Goal: Task Accomplishment & Management: Use online tool/utility

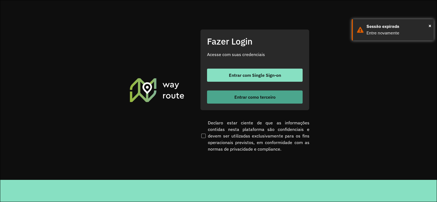
click at [245, 96] on span "Entrar como terceiro" at bounding box center [255, 97] width 41 height 4
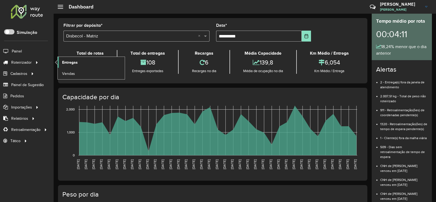
click at [75, 63] on span "Entregas" at bounding box center [70, 63] width 16 height 6
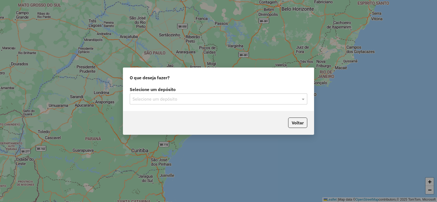
click at [196, 96] on input "text" at bounding box center [213, 99] width 161 height 7
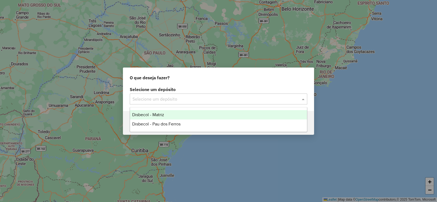
click at [150, 112] on div "Disbecol - Matriz" at bounding box center [218, 114] width 177 height 9
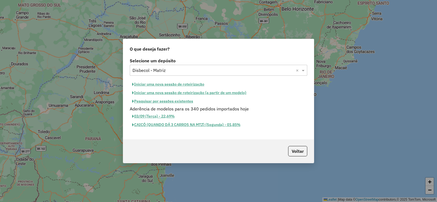
click at [158, 85] on button "Iniciar uma nova sessão de roteirização" at bounding box center [168, 84] width 77 height 8
select select "*"
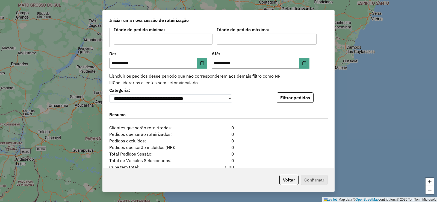
scroll to position [519, 0]
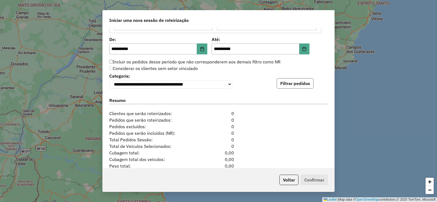
click at [290, 86] on button "Filtrar pedidos" at bounding box center [295, 83] width 37 height 10
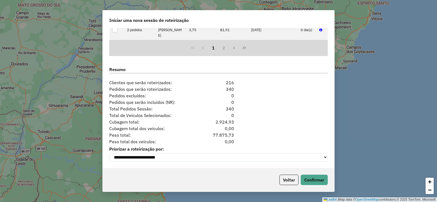
scroll to position [666, 0]
click at [317, 180] on button "Confirmar" at bounding box center [314, 180] width 27 height 10
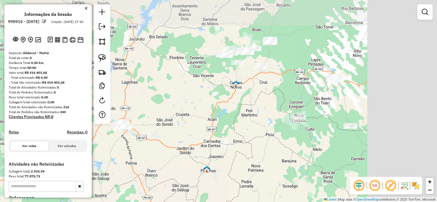
drag, startPoint x: 349, startPoint y: 78, endPoint x: 209, endPoint y: 111, distance: 142.9
click at [209, 111] on div "Janela de atendimento Grade de atendimento Capacidade Transportadoras Veículos …" at bounding box center [218, 101] width 437 height 202
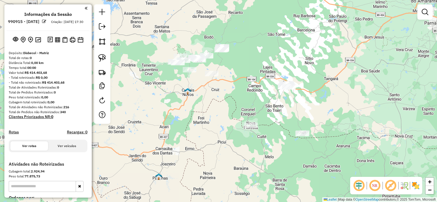
drag, startPoint x: 311, startPoint y: 109, endPoint x: 300, endPoint y: 111, distance: 11.0
click at [300, 111] on div "Janela de atendimento Grade de atendimento Capacidade Transportadoras Veículos …" at bounding box center [218, 101] width 437 height 202
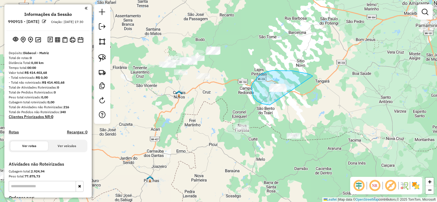
drag, startPoint x: 293, startPoint y: 71, endPoint x: 285, endPoint y: 96, distance: 26.6
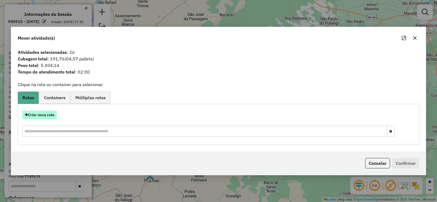
click at [49, 115] on button "Criar nova rota" at bounding box center [39, 115] width 34 height 8
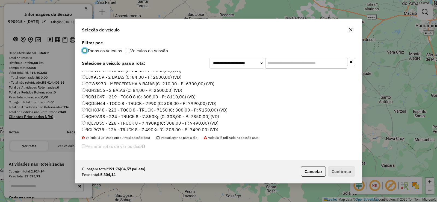
scroll to position [65, 0]
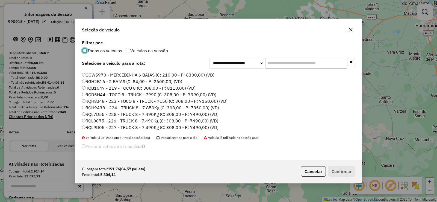
click at [104, 94] on label "RQD5H44 - TOCO 8 - TRUCK - 7990 (C: 308,00 - P: 7990,00) (VD)" at bounding box center [149, 94] width 134 height 7
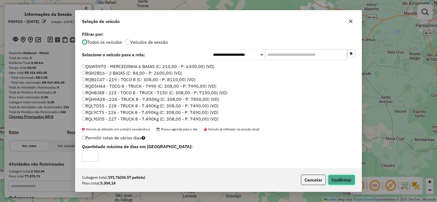
click at [342, 178] on button "Confirmar" at bounding box center [341, 180] width 27 height 10
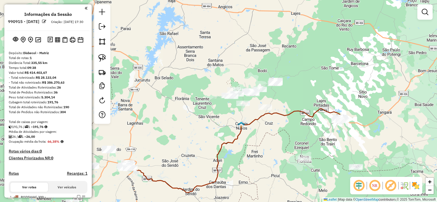
drag, startPoint x: 259, startPoint y: 123, endPoint x: 296, endPoint y: 133, distance: 38.4
click at [296, 133] on div "Janela de atendimento Grade de atendimento Capacidade Transportadoras Veículos …" at bounding box center [218, 101] width 437 height 202
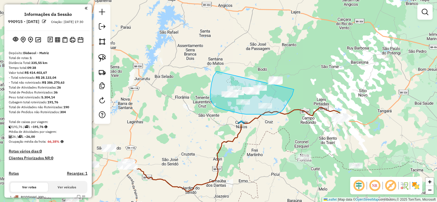
drag, startPoint x: 213, startPoint y: 76, endPoint x: 291, endPoint y: 70, distance: 77.6
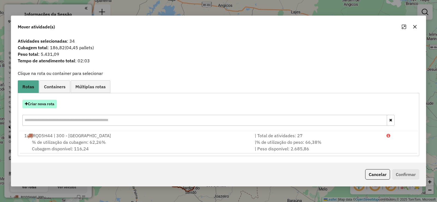
click at [43, 102] on button "Criar nova rota" at bounding box center [39, 104] width 34 height 8
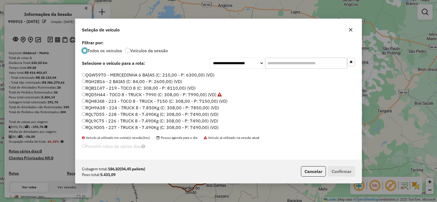
click at [109, 74] on label "QGW5970 - MERCEDINHA 6 BAIAS (C: 210,00 - P: 6300,00) (VD)" at bounding box center [148, 75] width 133 height 7
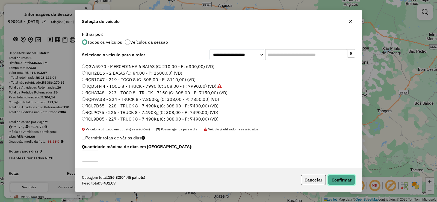
click at [344, 181] on button "Confirmar" at bounding box center [341, 180] width 27 height 10
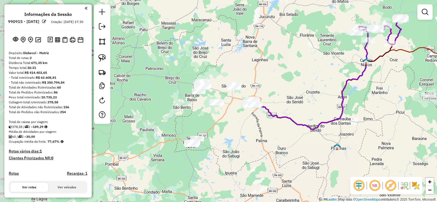
drag, startPoint x: 242, startPoint y: 123, endPoint x: 286, endPoint y: 77, distance: 63.6
click at [286, 77] on div "Janela de atendimento Grade de atendimento Capacidade Transportadoras Veículos …" at bounding box center [218, 101] width 437 height 202
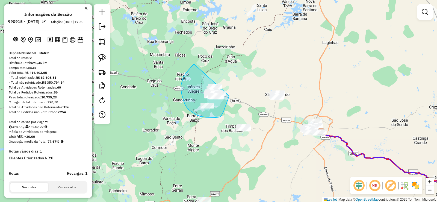
drag, startPoint x: 187, startPoint y: 72, endPoint x: 235, endPoint y: 79, distance: 48.4
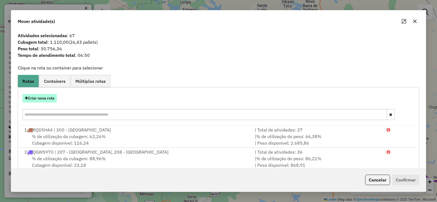
click at [46, 98] on button "Criar nova rota" at bounding box center [39, 98] width 34 height 8
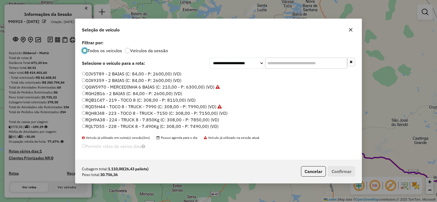
scroll to position [55, 0]
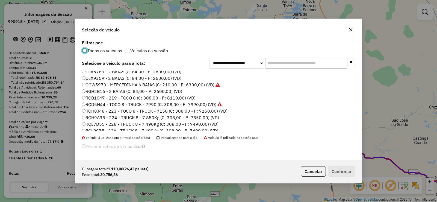
click at [114, 97] on label "RQB1C47 - 219 - TOCO 8 (C: 308,00 - P: 8110,00) (VD)" at bounding box center [139, 98] width 114 height 7
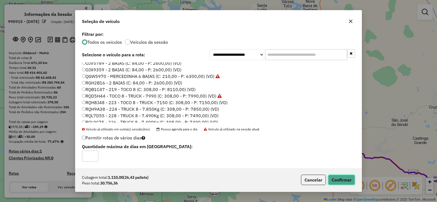
click at [341, 181] on button "Confirmar" at bounding box center [341, 180] width 27 height 10
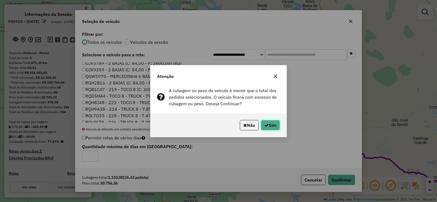
click at [271, 125] on button "Sim" at bounding box center [270, 125] width 19 height 10
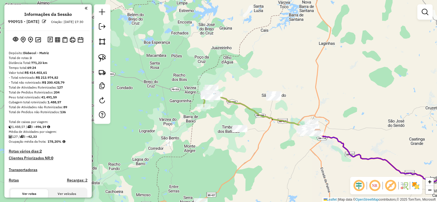
drag, startPoint x: 218, startPoint y: 111, endPoint x: 195, endPoint y: 116, distance: 22.9
click at [195, 116] on div "Janela de atendimento Grade de atendimento Capacidade Transportadoras Veículos …" at bounding box center [218, 101] width 437 height 202
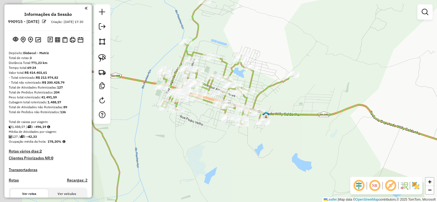
drag, startPoint x: 182, startPoint y: 136, endPoint x: 212, endPoint y: 142, distance: 30.1
click at [212, 142] on div "Janela de atendimento Grade de atendimento Capacidade Transportadoras Veículos …" at bounding box center [218, 101] width 437 height 202
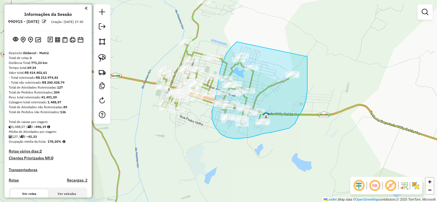
drag, startPoint x: 233, startPoint y: 45, endPoint x: 308, endPoint y: 54, distance: 74.6
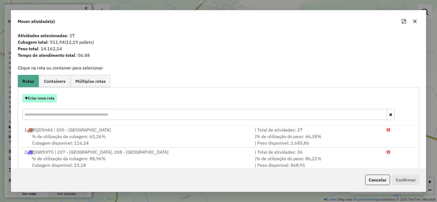
click at [46, 98] on button "Criar nova rota" at bounding box center [39, 98] width 34 height 8
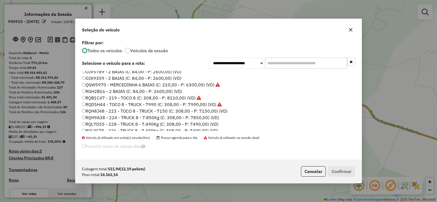
click at [122, 117] on label "RQH9A38 - 224 - TRUCK 8 - 7.850Kg (C: 308,00 - P: 7850,00) (VD)" at bounding box center [150, 117] width 137 height 7
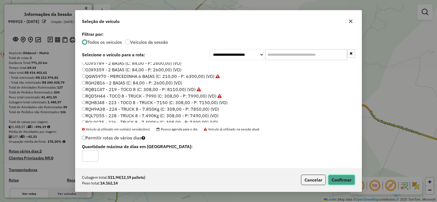
drag, startPoint x: 345, startPoint y: 182, endPoint x: 343, endPoint y: 179, distance: 3.3
click at [343, 179] on button "Confirmar" at bounding box center [341, 180] width 27 height 10
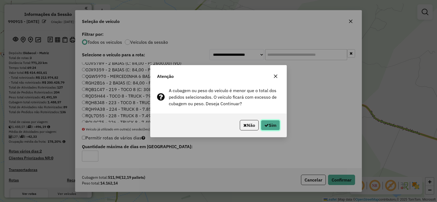
click at [273, 125] on button "Sim" at bounding box center [270, 125] width 19 height 10
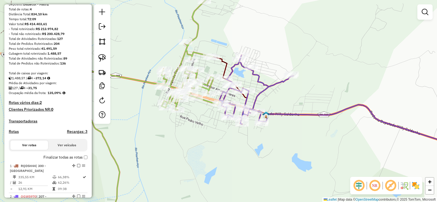
scroll to position [164, 0]
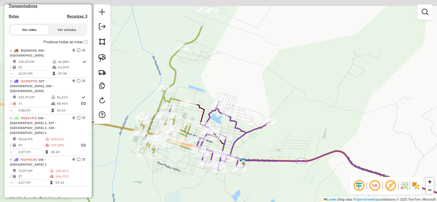
drag, startPoint x: 180, startPoint y: 165, endPoint x: 172, endPoint y: 189, distance: 25.2
click at [172, 189] on div "Janela de atendimento Grade de atendimento Capacidade Transportadoras Veículos …" at bounding box center [218, 101] width 437 height 202
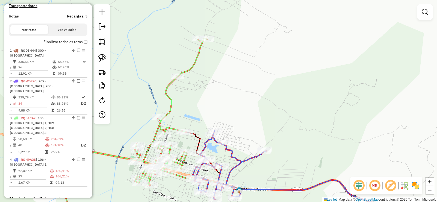
drag, startPoint x: 234, startPoint y: 55, endPoint x: 233, endPoint y: 77, distance: 21.9
click at [233, 77] on div "Janela de atendimento Grade de atendimento Capacidade Transportadoras Veículos …" at bounding box center [218, 101] width 437 height 202
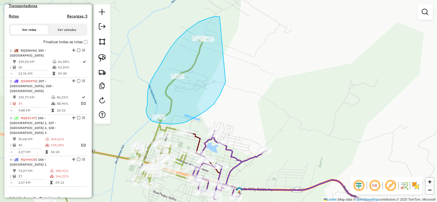
drag, startPoint x: 220, startPoint y: 17, endPoint x: 226, endPoint y: 81, distance: 64.5
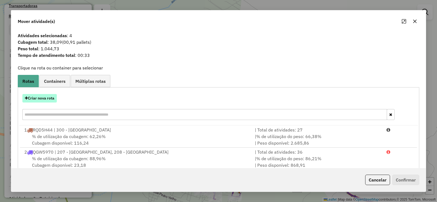
click at [42, 98] on button "Criar nova rota" at bounding box center [39, 98] width 34 height 8
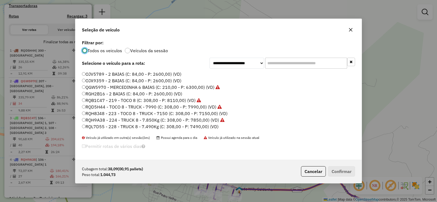
scroll to position [65, 0]
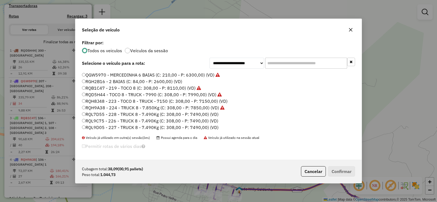
drag, startPoint x: 121, startPoint y: 115, endPoint x: 165, endPoint y: 117, distance: 44.4
click at [121, 115] on label "RQL7D55 - 228 - TRUCK 8 - 7.490Kg (C: 308,00 - P: 7490,00) (VD)" at bounding box center [150, 114] width 137 height 7
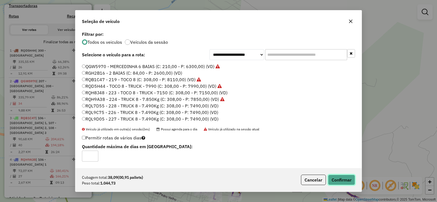
drag, startPoint x: 343, startPoint y: 179, endPoint x: 340, endPoint y: 178, distance: 3.9
click at [343, 179] on button "Confirmar" at bounding box center [341, 180] width 27 height 10
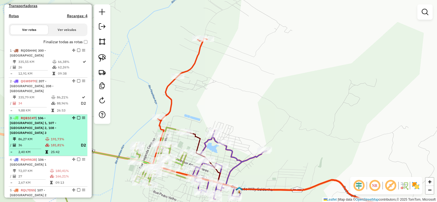
scroll to position [226, 0]
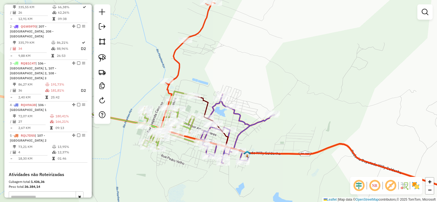
drag, startPoint x: 221, startPoint y: 69, endPoint x: 224, endPoint y: 57, distance: 12.4
click at [224, 57] on div "Janela de atendimento Grade de atendimento Capacidade Transportadoras Veículos …" at bounding box center [218, 101] width 437 height 202
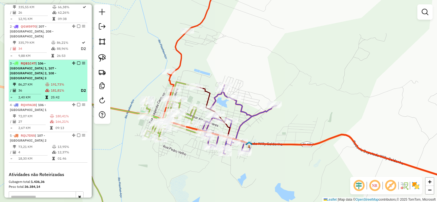
click at [43, 77] on div "3 - RQB1C47 | 106 - [STREET_ADDRESS]" at bounding box center [39, 71] width 58 height 20
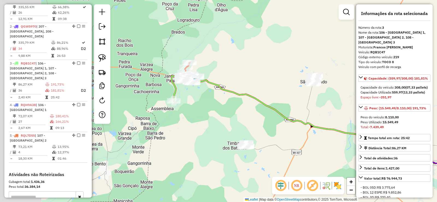
drag, startPoint x: 212, startPoint y: 110, endPoint x: 232, endPoint y: 114, distance: 21.0
click at [232, 114] on div "Janela de atendimento Grade de atendimento Capacidade Transportadoras Veículos …" at bounding box center [218, 101] width 437 height 202
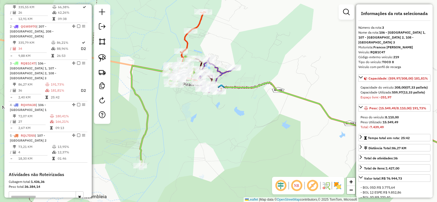
drag, startPoint x: 185, startPoint y: 108, endPoint x: 138, endPoint y: 110, distance: 47.3
click at [187, 123] on div "Janela de atendimento Grade de atendimento Capacidade Transportadoras Veículos …" at bounding box center [218, 101] width 437 height 202
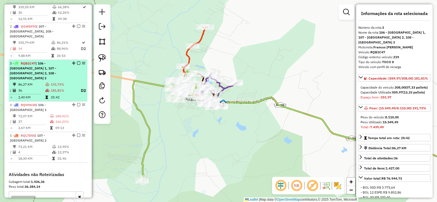
click at [39, 80] on div "3 - RQB1C47 | 106 - [STREET_ADDRESS]" at bounding box center [39, 71] width 58 height 20
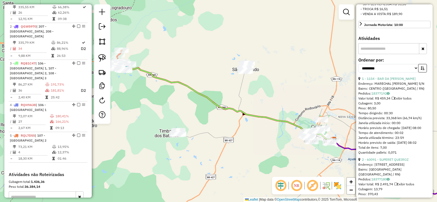
scroll to position [219, 0]
drag, startPoint x: 413, startPoint y: 86, endPoint x: 409, endPoint y: 88, distance: 3.8
click at [412, 72] on select "**********" at bounding box center [389, 67] width 60 height 8
select select "**********"
click at [359, 72] on select "**********" at bounding box center [389, 67] width 60 height 8
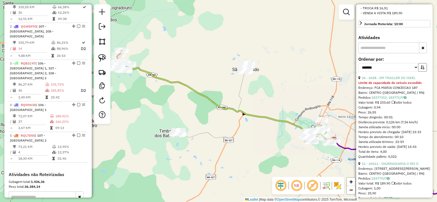
click at [423, 69] on icon "button" at bounding box center [423, 67] width 4 height 4
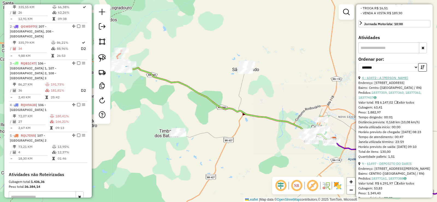
click at [393, 80] on link "4 - 60472 - A [PERSON_NAME]" at bounding box center [385, 78] width 46 height 4
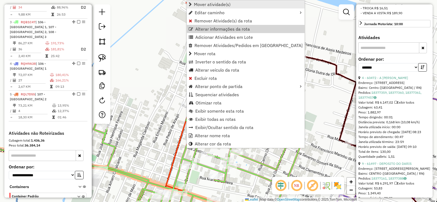
scroll to position [281, 0]
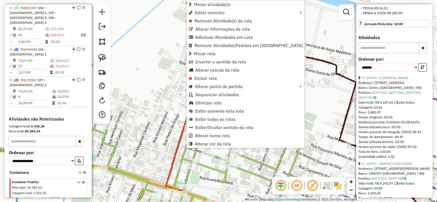
drag, startPoint x: 206, startPoint y: 5, endPoint x: 182, endPoint y: 28, distance: 33.1
click at [204, 5] on span "Mover atividade(s)" at bounding box center [212, 4] width 37 height 4
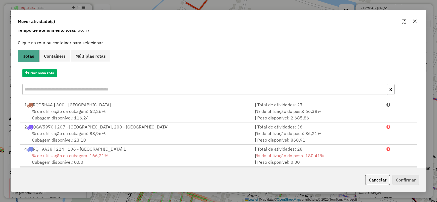
scroll to position [55, 0]
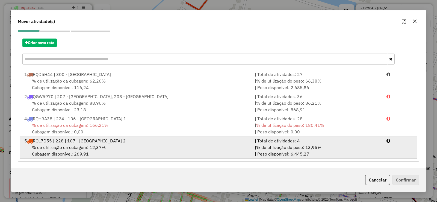
click at [130, 144] on div "5 RQL7D55 | 228 | 107 - [GEOGRAPHIC_DATA] 2" at bounding box center [136, 141] width 231 height 7
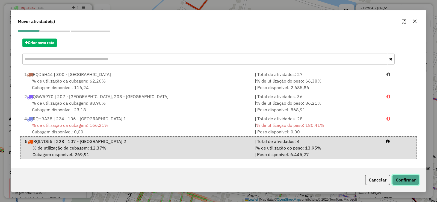
click at [407, 179] on button "Confirmar" at bounding box center [406, 180] width 27 height 10
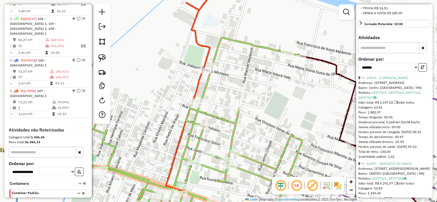
scroll to position [281, 0]
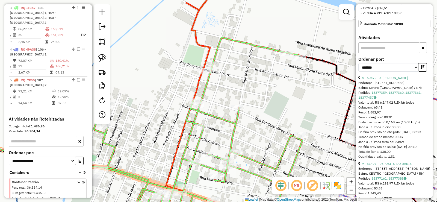
drag, startPoint x: 47, startPoint y: 32, endPoint x: 215, endPoint y: 63, distance: 170.7
click at [47, 32] on td at bounding box center [47, 35] width 5 height 7
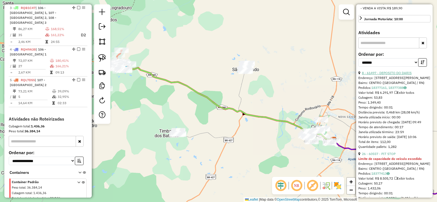
click at [390, 75] on link "8 - 61497 - DEPOSITO DO DARIS" at bounding box center [387, 73] width 50 height 4
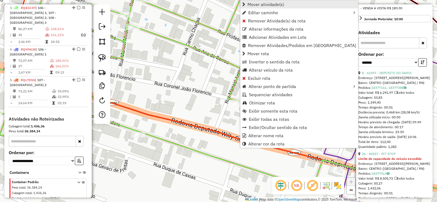
click at [264, 6] on span "Mover atividade(s)" at bounding box center [266, 4] width 37 height 4
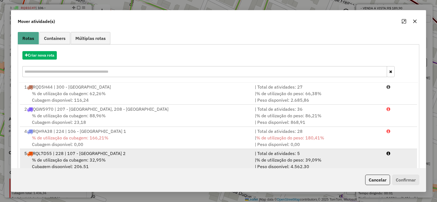
scroll to position [55, 0]
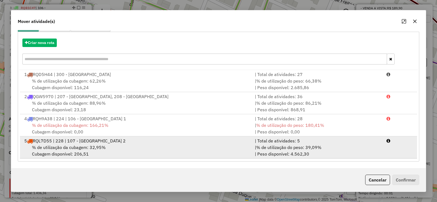
click at [109, 144] on div "% de utilização da cubagem: 32,95% Cubagem disponível: 206,51" at bounding box center [136, 150] width 231 height 13
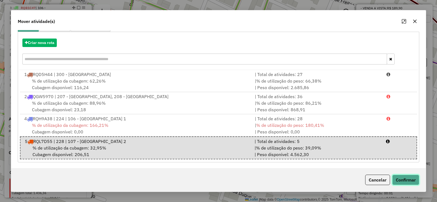
click at [415, 180] on button "Confirmar" at bounding box center [406, 180] width 27 height 10
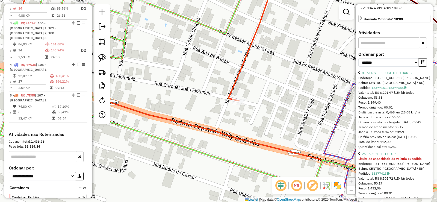
scroll to position [281, 0]
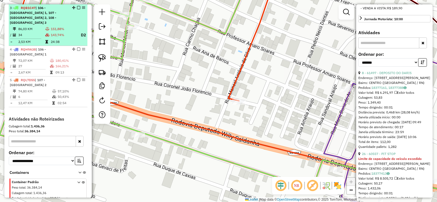
click at [51, 30] on td "151,88%" at bounding box center [63, 28] width 25 height 5
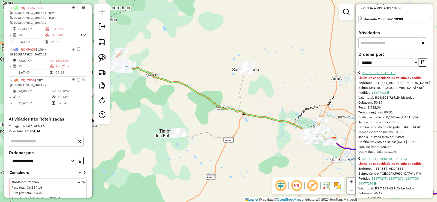
click at [388, 75] on link "25 - 60557 - PIT STOP" at bounding box center [379, 73] width 34 height 4
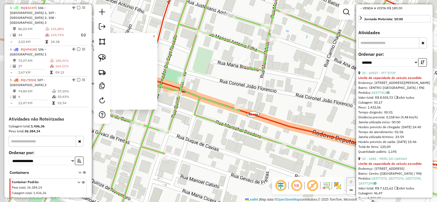
drag, startPoint x: 189, startPoint y: 120, endPoint x: 262, endPoint y: 117, distance: 73.0
click at [278, 120] on div "60557 - PIT STOP Limite de capacidade do veículo excedido Endereço: [STREET_ADD…" at bounding box center [218, 101] width 437 height 202
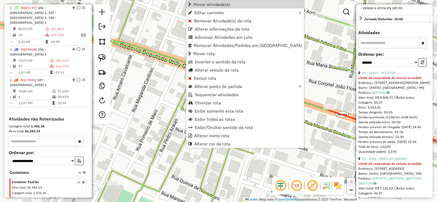
drag, startPoint x: 198, startPoint y: 6, endPoint x: 197, endPoint y: 14, distance: 8.5
click at [197, 6] on span "Mover atividade(s)" at bounding box center [212, 4] width 37 height 4
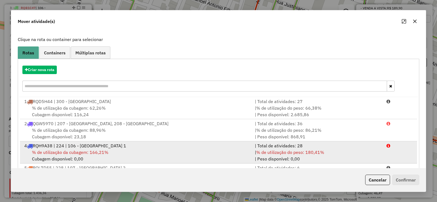
scroll to position [55, 0]
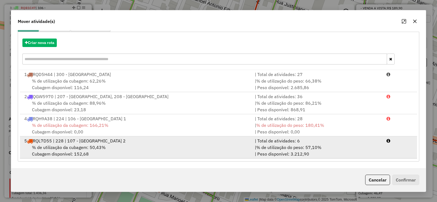
click at [133, 140] on div "5 RQL7D55 | 228 | 107 - [GEOGRAPHIC_DATA] 2" at bounding box center [136, 141] width 231 height 7
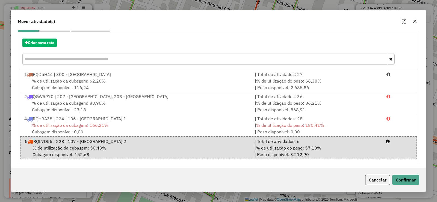
click at [416, 185] on div "Cancelar Confirmar" at bounding box center [391, 180] width 56 height 10
click at [404, 179] on button "Confirmar" at bounding box center [406, 180] width 27 height 10
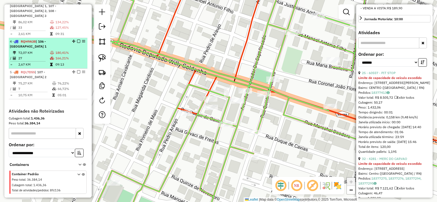
scroll to position [254, 0]
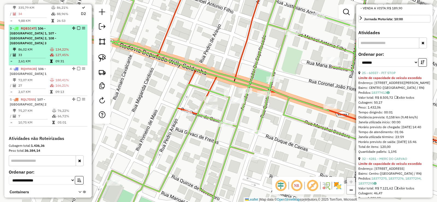
click at [52, 43] on div "3 - RQB1C47 | 106 - [STREET_ADDRESS]" at bounding box center [39, 36] width 58 height 20
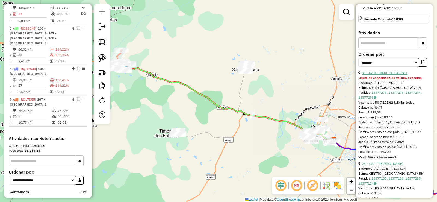
click at [396, 75] on link "31 - 4281 - MERC DO CARVAO" at bounding box center [384, 73] width 45 height 4
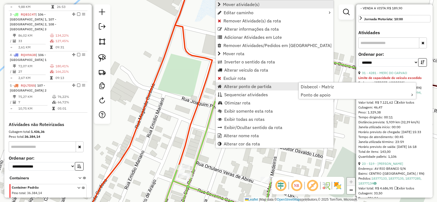
scroll to position [274, 0]
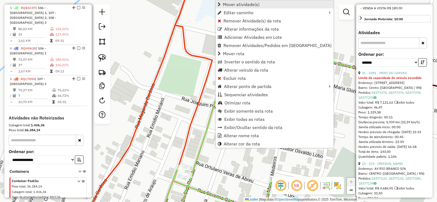
click at [237, 4] on span "Mover atividade(s)" at bounding box center [241, 4] width 37 height 4
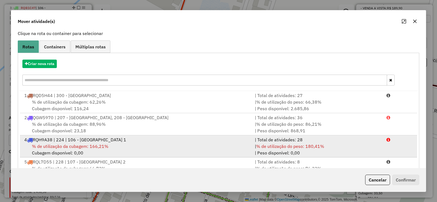
scroll to position [55, 0]
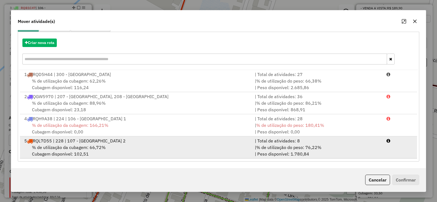
click at [146, 148] on div "% de utilização da cubagem: 66,72% Cubagem disponível: 102,51" at bounding box center [136, 150] width 231 height 13
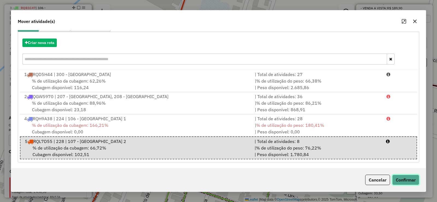
drag, startPoint x: 408, startPoint y: 180, endPoint x: 403, endPoint y: 180, distance: 5.2
click at [407, 180] on button "Confirmar" at bounding box center [406, 180] width 27 height 10
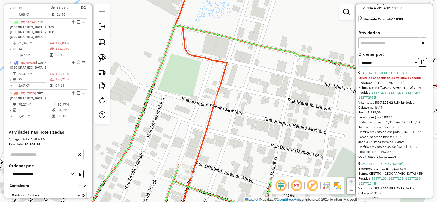
scroll to position [274, 0]
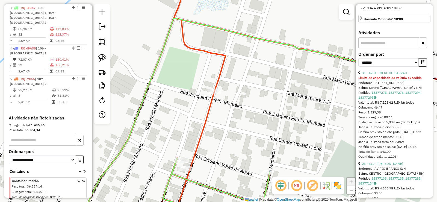
drag, startPoint x: 168, startPoint y: 124, endPoint x: 157, endPoint y: 110, distance: 18.3
click at [157, 110] on div "Janela de atendimento Grade de atendimento Capacidade Transportadoras Veículos …" at bounding box center [218, 101] width 437 height 202
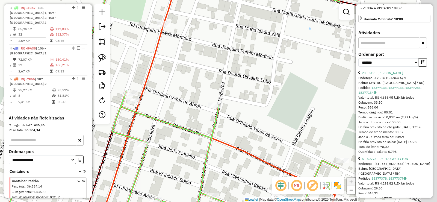
drag, startPoint x: 190, startPoint y: 113, endPoint x: 157, endPoint y: 113, distance: 32.3
click at [159, 113] on div "Janela de atendimento Grade de atendimento Capacidade Transportadoras Veículos …" at bounding box center [218, 101] width 437 height 202
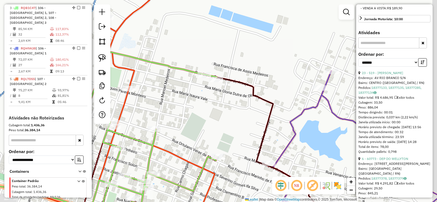
drag, startPoint x: 185, startPoint y: 104, endPoint x: 183, endPoint y: 108, distance: 3.7
click at [183, 108] on div "Janela de atendimento Grade de atendimento Capacidade Transportadoras Veículos …" at bounding box center [218, 101] width 437 height 202
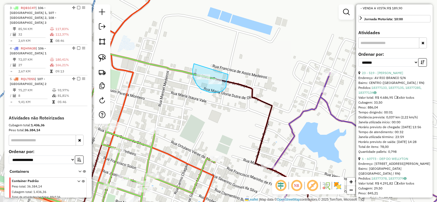
drag, startPoint x: 194, startPoint y: 65, endPoint x: 228, endPoint y: 74, distance: 35.9
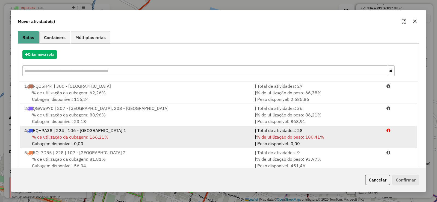
scroll to position [55, 0]
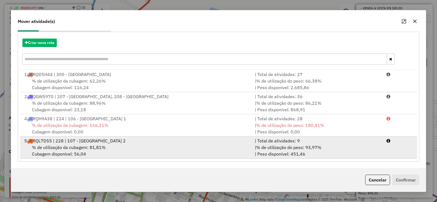
click at [120, 146] on div "% de utilização da cubagem: 81,81% Cubagem disponível: 56,04" at bounding box center [136, 150] width 231 height 13
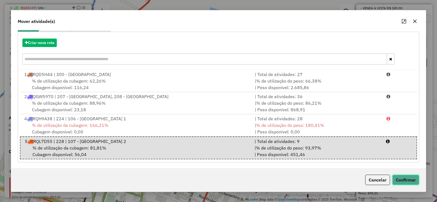
click at [411, 178] on button "Confirmar" at bounding box center [406, 180] width 27 height 10
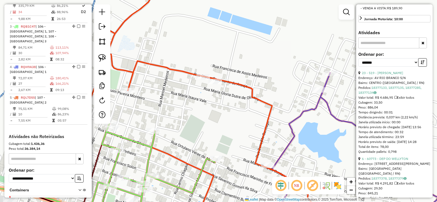
scroll to position [274, 0]
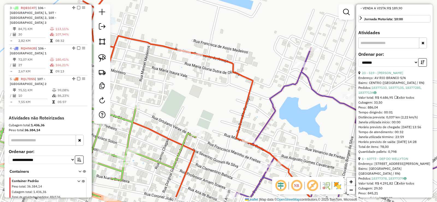
drag, startPoint x: 203, startPoint y: 104, endPoint x: 188, endPoint y: 82, distance: 26.9
click at [185, 79] on div "Janela de atendimento Grade de atendimento Capacidade Transportadoras Veículos …" at bounding box center [218, 101] width 437 height 202
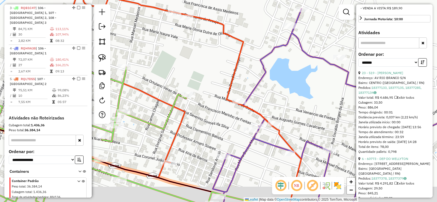
drag, startPoint x: 202, startPoint y: 143, endPoint x: 198, endPoint y: 108, distance: 35.0
click at [199, 110] on div "Janela de atendimento Grade de atendimento Capacidade Transportadoras Veículos …" at bounding box center [218, 101] width 437 height 202
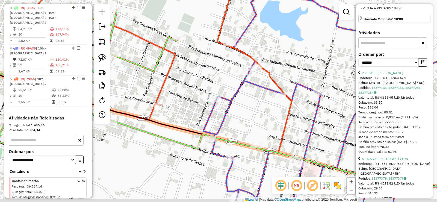
drag, startPoint x: 192, startPoint y: 116, endPoint x: 186, endPoint y: 97, distance: 20.0
click at [186, 97] on div "Janela de atendimento Grade de atendimento Capacidade Transportadoras Veículos …" at bounding box center [218, 101] width 437 height 202
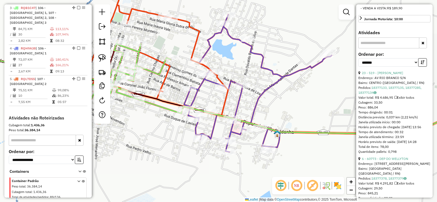
drag, startPoint x: 164, startPoint y: 121, endPoint x: 159, endPoint y: 115, distance: 7.2
click at [159, 115] on div "Janela de atendimento Grade de atendimento Capacidade Transportadoras Veículos …" at bounding box center [218, 101] width 437 height 202
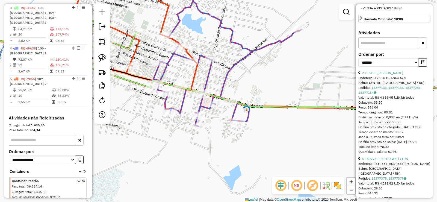
drag, startPoint x: 163, startPoint y: 129, endPoint x: 156, endPoint y: 124, distance: 9.0
click at [156, 124] on div "Janela de atendimento Grade de atendimento Capacidade Transportadoras Veículos …" at bounding box center [218, 101] width 437 height 202
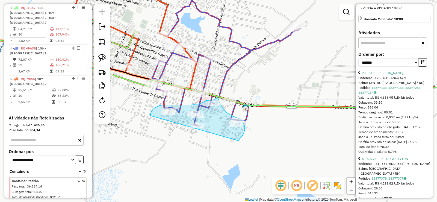
drag, startPoint x: 151, startPoint y: 116, endPoint x: 238, endPoint y: 144, distance: 91.6
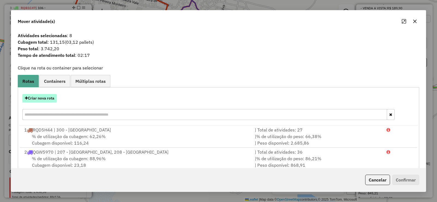
click at [44, 99] on button "Criar nova rota" at bounding box center [39, 98] width 34 height 8
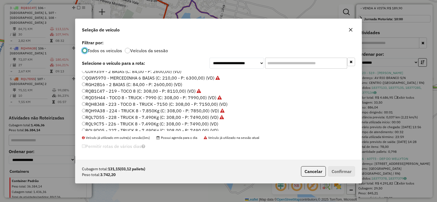
scroll to position [65, 0]
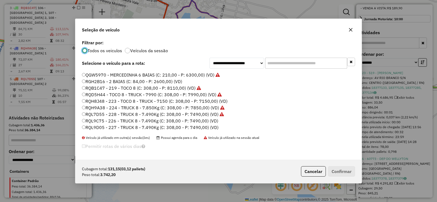
click at [139, 127] on label "RQL9D05 - 227 - TRUCK 8 - 7.490Kg (C: 308,00 - P: 7490,00) (VD)" at bounding box center [150, 127] width 137 height 7
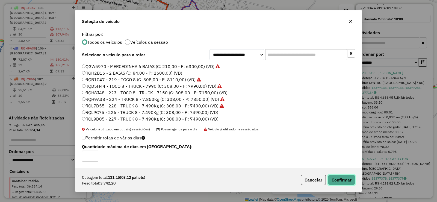
click at [343, 180] on button "Confirmar" at bounding box center [341, 180] width 27 height 10
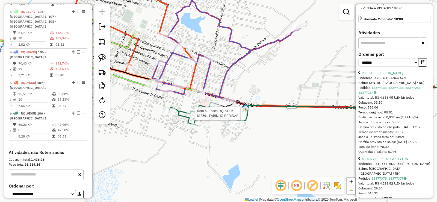
scroll to position [274, 0]
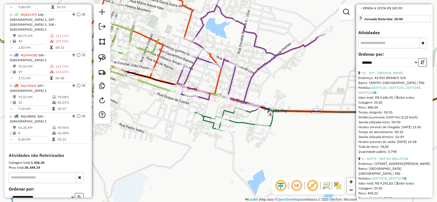
drag, startPoint x: 159, startPoint y: 127, endPoint x: 179, endPoint y: 131, distance: 20.8
click at [179, 131] on div "Janela de atendimento Grade de atendimento Capacidade Transportadoras Veículos …" at bounding box center [218, 101] width 437 height 202
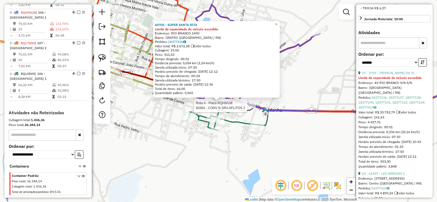
scroll to position [321, 0]
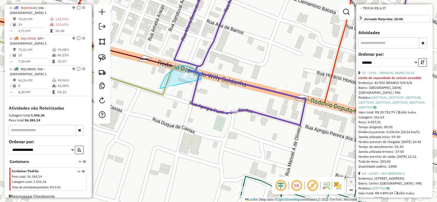
drag, startPoint x: 201, startPoint y: 79, endPoint x: 162, endPoint y: 105, distance: 46.8
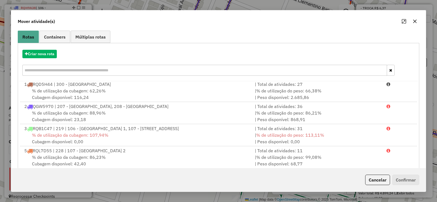
scroll to position [76, 0]
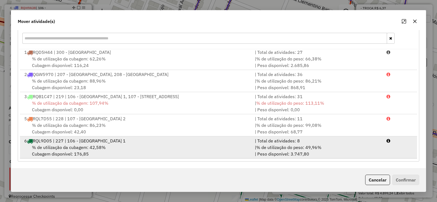
click at [124, 145] on div "% de utilização da cubagem: 42,58% Cubagem disponível: 176,85" at bounding box center [136, 150] width 231 height 13
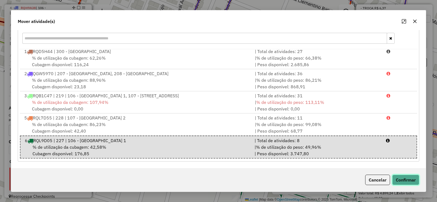
click at [408, 179] on button "Confirmar" at bounding box center [406, 180] width 27 height 10
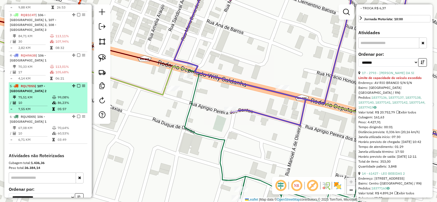
scroll to position [267, 0]
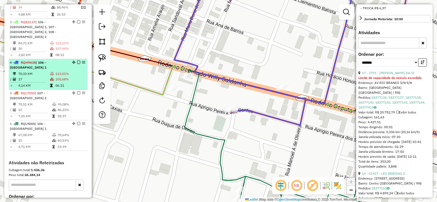
click at [58, 76] on td "113,01%" at bounding box center [70, 73] width 30 height 5
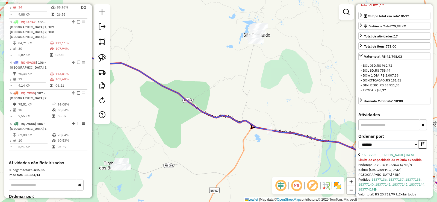
scroll to position [85, 0]
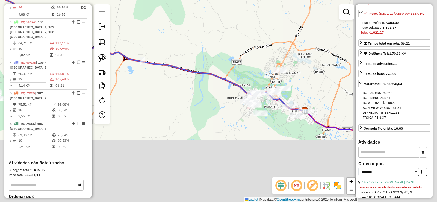
drag, startPoint x: 202, startPoint y: 42, endPoint x: 142, endPoint y: 15, distance: 65.7
click at [141, 15] on div "Janela de atendimento Grade de atendimento Capacidade Transportadoras Veículos …" at bounding box center [218, 101] width 437 height 202
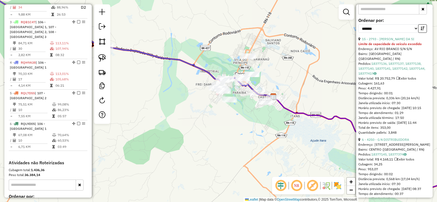
scroll to position [249, 0]
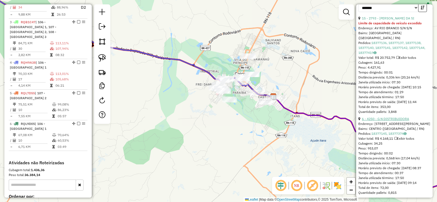
click at [400, 121] on link "6 - 4250 - G N DISTRIBUIDORA" at bounding box center [385, 119] width 47 height 4
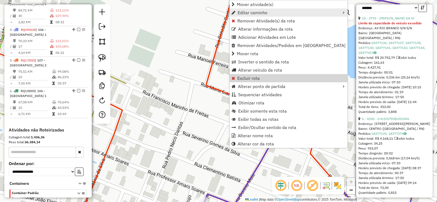
scroll to position [321, 0]
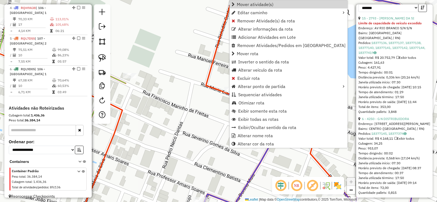
drag, startPoint x: 252, startPoint y: 4, endPoint x: 223, endPoint y: 10, distance: 30.3
click at [251, 4] on span "Mover atividade(s)" at bounding box center [255, 4] width 37 height 4
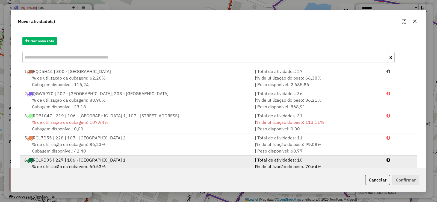
scroll to position [76, 0]
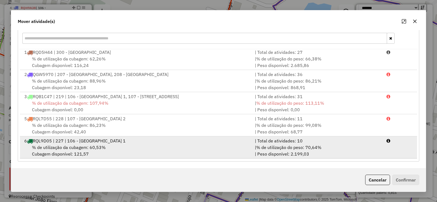
click at [115, 145] on div "% de utilização da cubagem: 60,53% Cubagem disponível: 121,57" at bounding box center [136, 150] width 231 height 13
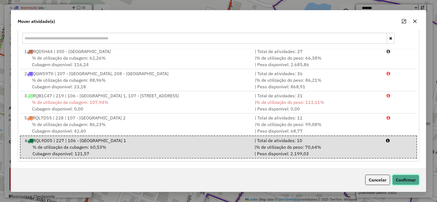
click at [407, 180] on button "Confirmar" at bounding box center [406, 180] width 27 height 10
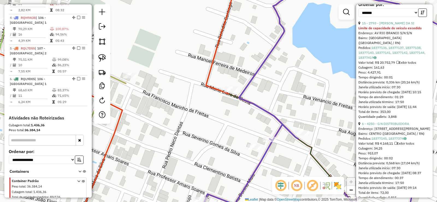
scroll to position [294, 0]
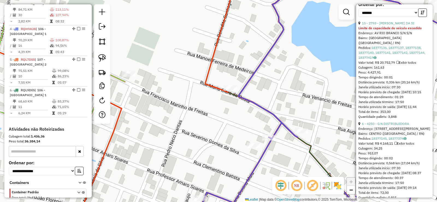
drag, startPoint x: 177, startPoint y: 134, endPoint x: 142, endPoint y: 106, distance: 44.7
click at [142, 107] on div "Janela de atendimento Grade de atendimento Capacidade Transportadoras Veículos …" at bounding box center [218, 101] width 437 height 202
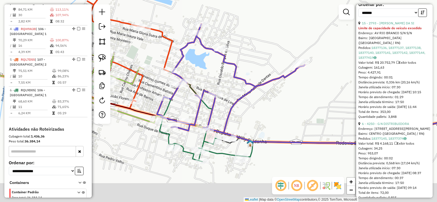
drag, startPoint x: 226, startPoint y: 115, endPoint x: 240, endPoint y: 91, distance: 27.4
click at [240, 90] on icon at bounding box center [360, 113] width 272 height 96
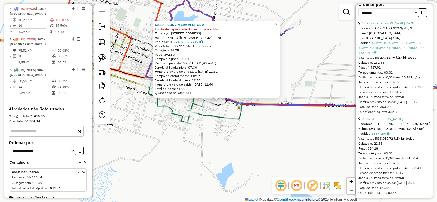
scroll to position [315, 0]
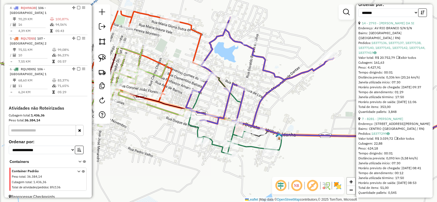
drag, startPoint x: 165, startPoint y: 72, endPoint x: 199, endPoint y: 99, distance: 44.0
click at [199, 99] on icon at bounding box center [231, 110] width 85 height 90
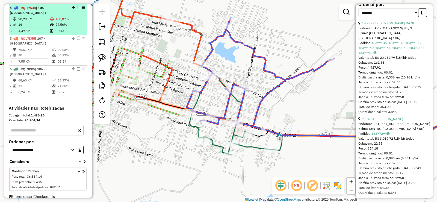
click at [64, 18] on td "100,87%" at bounding box center [70, 18] width 30 height 5
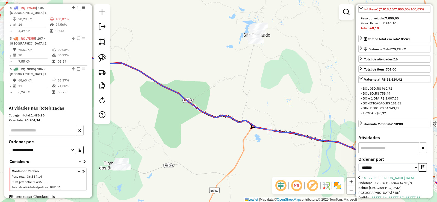
scroll to position [80, 0]
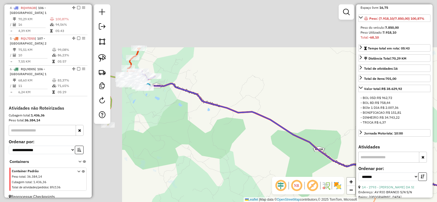
drag, startPoint x: 233, startPoint y: 97, endPoint x: 335, endPoint y: 128, distance: 106.1
click at [335, 128] on div "Janela de atendimento Grade de atendimento Capacidade Transportadoras Veículos …" at bounding box center [218, 101] width 437 height 202
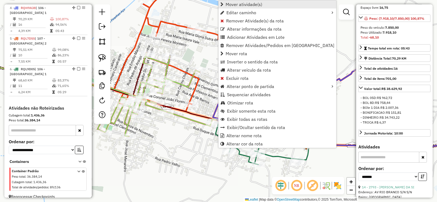
click at [237, 2] on span "Mover atividade(s)" at bounding box center [244, 4] width 37 height 4
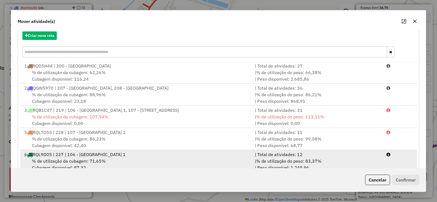
scroll to position [76, 0]
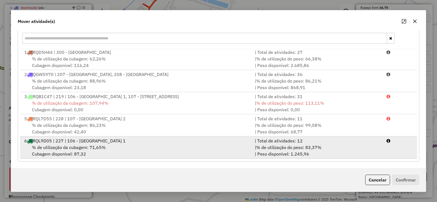
click at [131, 145] on div "% de utilização da cubagem: 71,65% Cubagem disponível: 87,32" at bounding box center [136, 150] width 231 height 13
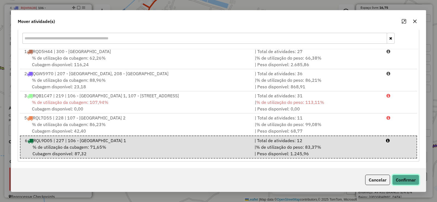
click at [413, 179] on button "Confirmar" at bounding box center [406, 180] width 27 height 10
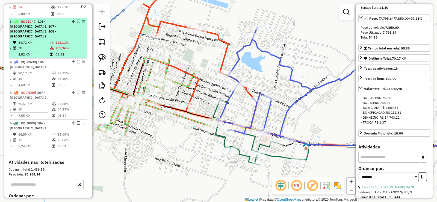
scroll to position [260, 0]
click at [50, 41] on td at bounding box center [52, 42] width 5 height 5
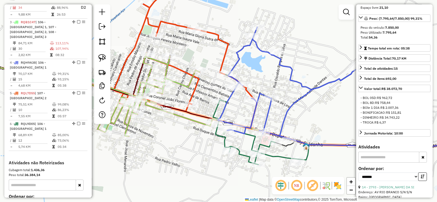
scroll to position [100, 0]
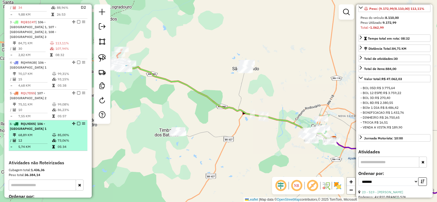
click at [49, 134] on td "68,89 KM" at bounding box center [35, 134] width 34 height 5
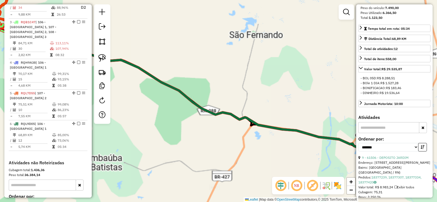
scroll to position [80, 0]
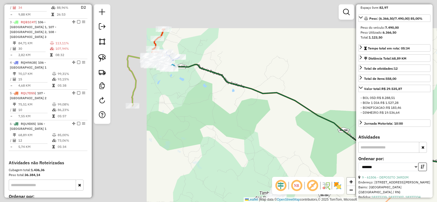
drag, startPoint x: 212, startPoint y: 92, endPoint x: 334, endPoint y: 121, distance: 124.6
click at [334, 121] on div "Janela de atendimento Grade de atendimento Capacidade Transportadoras Veículos …" at bounding box center [218, 101] width 437 height 202
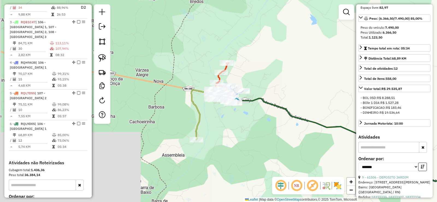
drag, startPoint x: 225, startPoint y: 121, endPoint x: 253, endPoint y: 140, distance: 33.6
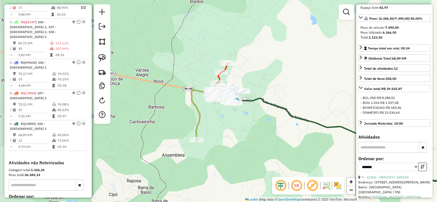
click at [253, 140] on div "Janela de atendimento Grade de atendimento Capacidade Transportadoras Veículos …" at bounding box center [218, 101] width 437 height 202
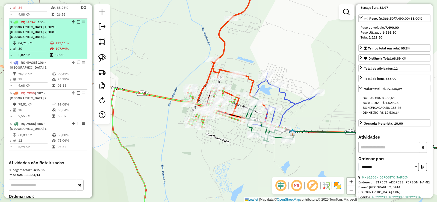
click at [48, 29] on span "| 106 - [GEOGRAPHIC_DATA] 1, 107 - [GEOGRAPHIC_DATA] 2, 108 - [GEOGRAPHIC_DATA]…" at bounding box center [33, 29] width 46 height 19
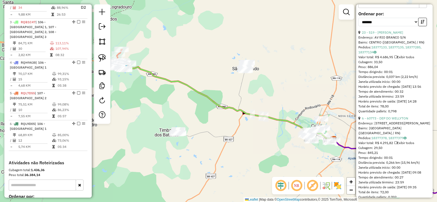
scroll to position [264, 0]
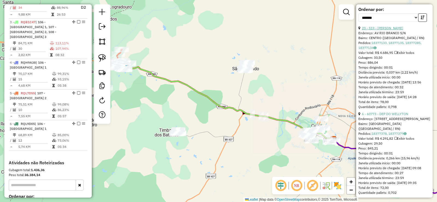
click at [396, 30] on link "23 - 519 - [PERSON_NAME]" at bounding box center [382, 28] width 41 height 4
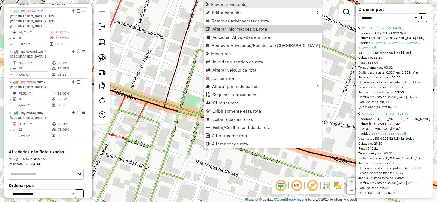
scroll to position [274, 0]
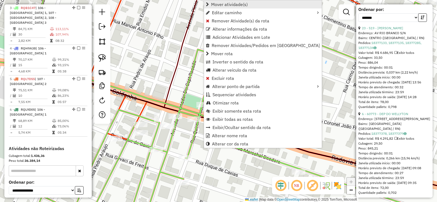
click at [227, 4] on span "Mover atividade(s)" at bounding box center [229, 4] width 37 height 4
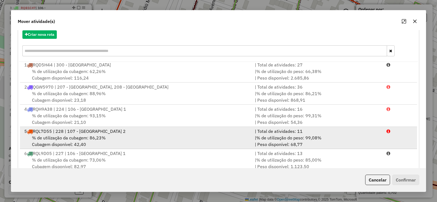
scroll to position [76, 0]
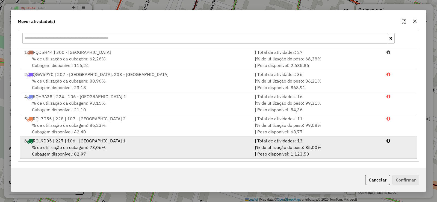
click at [164, 151] on div "% de utilização da cubagem: 73,06% Cubagem disponível: 82,97" at bounding box center [136, 150] width 231 height 13
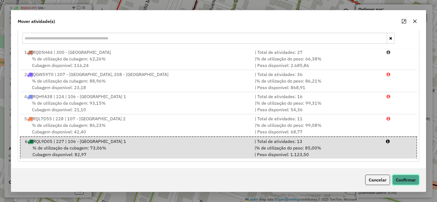
drag, startPoint x: 407, startPoint y: 180, endPoint x: 382, endPoint y: 176, distance: 25.2
click at [407, 180] on button "Confirmar" at bounding box center [406, 180] width 27 height 10
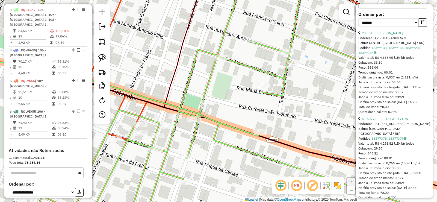
scroll to position [274, 0]
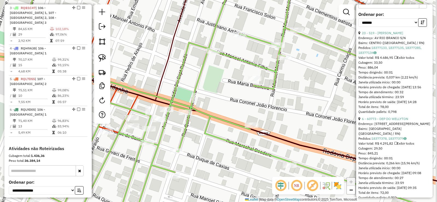
drag, startPoint x: 224, startPoint y: 136, endPoint x: 175, endPoint y: 117, distance: 51.9
click at [178, 118] on icon at bounding box center [186, 94] width 476 height 242
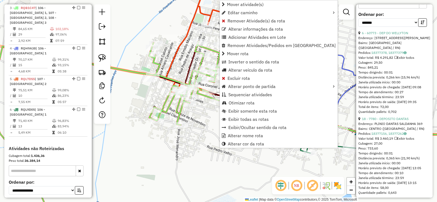
drag, startPoint x: 238, startPoint y: 5, endPoint x: 226, endPoint y: 19, distance: 18.2
click at [238, 5] on span "Mover atividade(s)" at bounding box center [245, 4] width 37 height 4
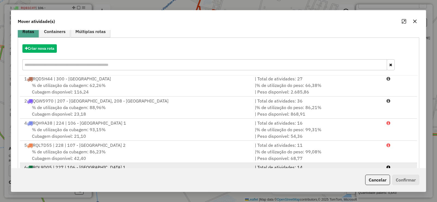
scroll to position [76, 0]
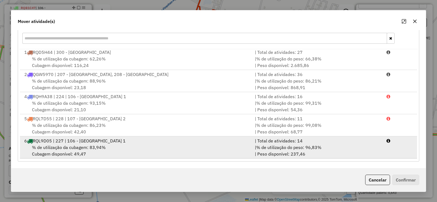
click at [138, 150] on div "% de utilização da cubagem: 83,94% Cubagem disponível: 49,47" at bounding box center [136, 150] width 231 height 13
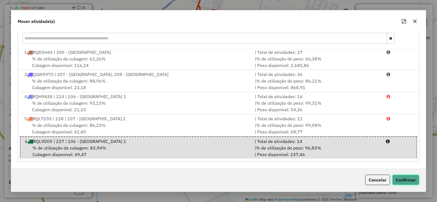
click at [406, 183] on button "Confirmar" at bounding box center [406, 180] width 27 height 10
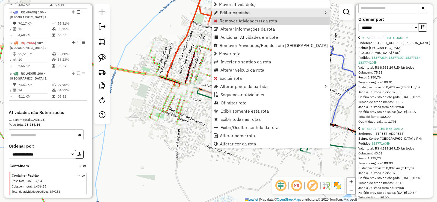
scroll to position [321, 0]
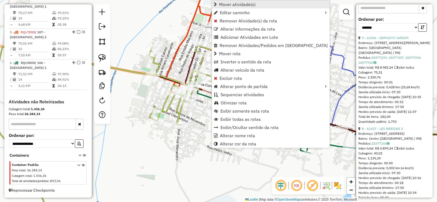
click at [231, 2] on span "Mover atividade(s)" at bounding box center [237, 4] width 37 height 4
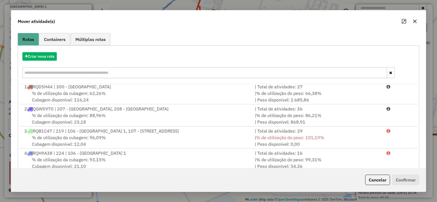
scroll to position [76, 0]
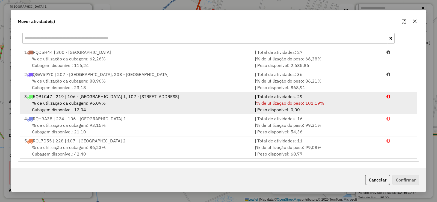
click at [102, 94] on div "3 RQB1C47 | 219 | 106 - [GEOGRAPHIC_DATA] 1, 107 - [STREET_ADDRESS]" at bounding box center [136, 96] width 231 height 7
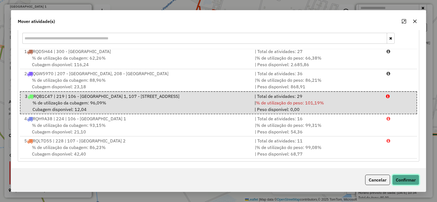
click at [404, 178] on button "Confirmar" at bounding box center [406, 180] width 27 height 10
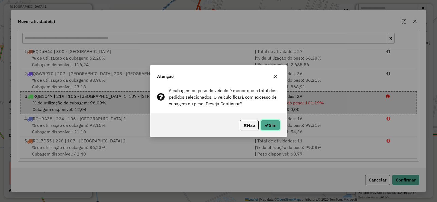
drag, startPoint x: 279, startPoint y: 121, endPoint x: 275, endPoint y: 121, distance: 4.1
click at [278, 121] on button "Sim" at bounding box center [270, 125] width 19 height 10
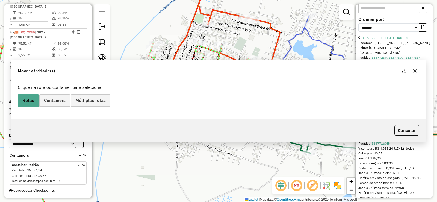
scroll to position [0, 0]
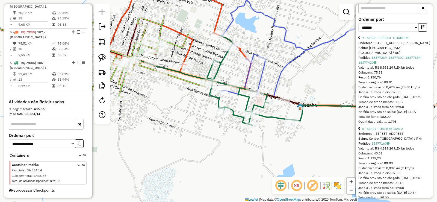
drag, startPoint x: 243, startPoint y: 154, endPoint x: 165, endPoint y: 111, distance: 89.3
click at [167, 114] on div "Janela de atendimento Grade de atendimento Capacidade Transportadoras Veículos …" at bounding box center [218, 101] width 437 height 202
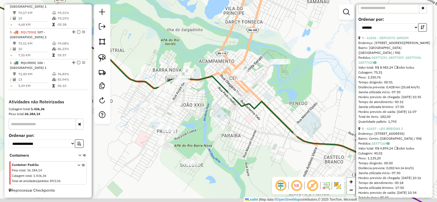
drag, startPoint x: 220, startPoint y: 131, endPoint x: 233, endPoint y: 124, distance: 15.3
click at [233, 124] on div "Janela de atendimento Grade de atendimento Capacidade Transportadoras Veículos …" at bounding box center [218, 101] width 437 height 202
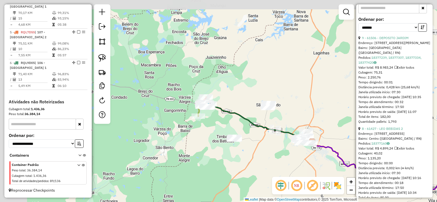
drag, startPoint x: 155, startPoint y: 86, endPoint x: 95, endPoint y: 42, distance: 74.4
click at [226, 102] on div "Janela de atendimento Grade de atendimento Capacidade Transportadoras Veículos …" at bounding box center [218, 101] width 437 height 202
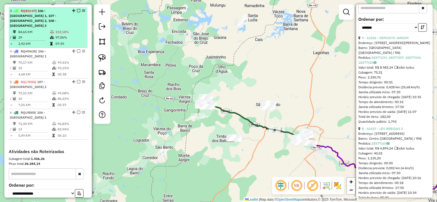
scroll to position [266, 0]
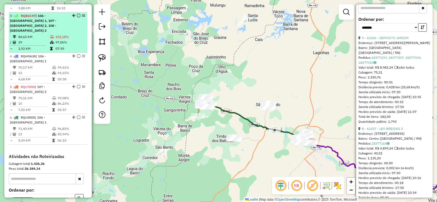
click at [46, 34] on td "84,65 KM" at bounding box center [34, 36] width 32 height 5
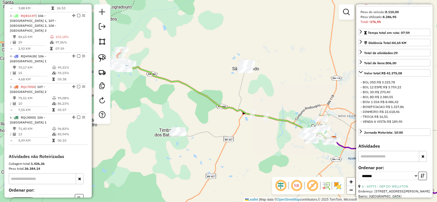
scroll to position [95, 0]
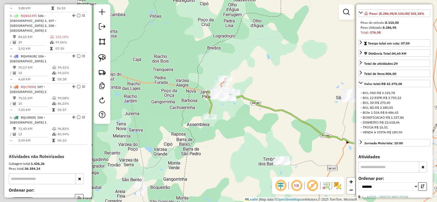
drag, startPoint x: 191, startPoint y: 92, endPoint x: 273, endPoint y: 105, distance: 82.5
click at [294, 118] on icon at bounding box center [329, 132] width 216 height 74
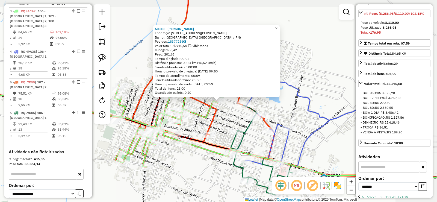
scroll to position [274, 0]
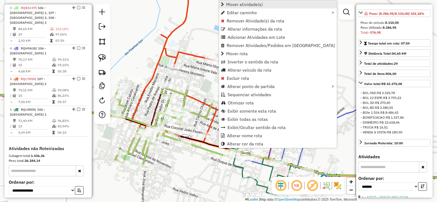
click at [236, 6] on span "Mover atividade(s)" at bounding box center [244, 4] width 37 height 4
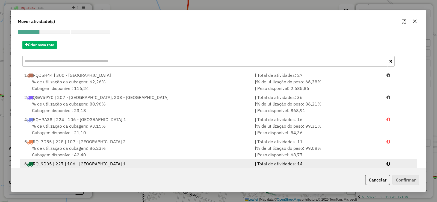
scroll to position [76, 0]
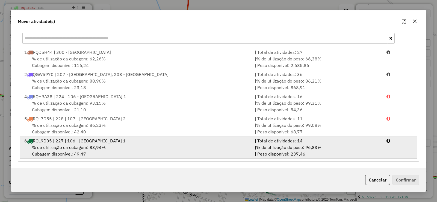
click at [168, 148] on div "% de utilização da cubagem: 83,94% Cubagem disponível: 49,47" at bounding box center [136, 150] width 231 height 13
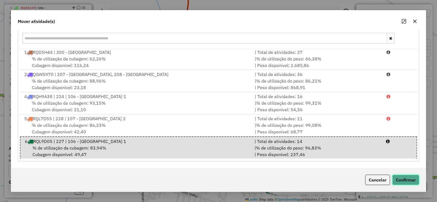
click at [408, 180] on button "Confirmar" at bounding box center [406, 180] width 27 height 10
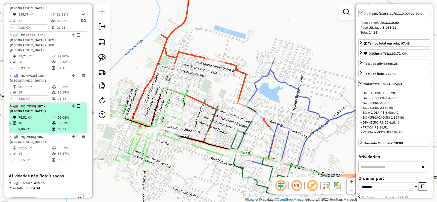
scroll to position [220, 0]
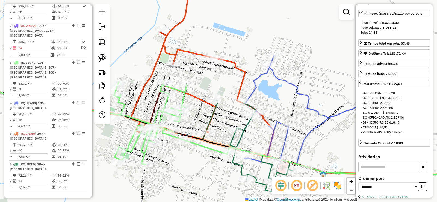
drag, startPoint x: 211, startPoint y: 168, endPoint x: 155, endPoint y: 78, distance: 106.1
click at [157, 84] on div "Janela de atendimento Grade de atendimento Capacidade Transportadoras Veículos …" at bounding box center [218, 101] width 437 height 202
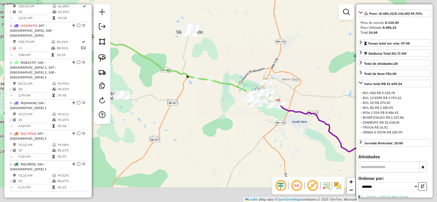
drag, startPoint x: 268, startPoint y: 141, endPoint x: 176, endPoint y: 85, distance: 108.1
click at [174, 83] on div "Janela de atendimento Grade de atendimento Capacidade Transportadoras Veículos …" at bounding box center [218, 101] width 437 height 202
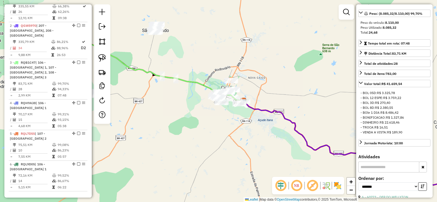
drag, startPoint x: 217, startPoint y: 114, endPoint x: 203, endPoint y: 119, distance: 14.9
click at [203, 119] on div "Janela de atendimento Grade de atendimento Capacidade Transportadoras Veículos …" at bounding box center [218, 101] width 437 height 202
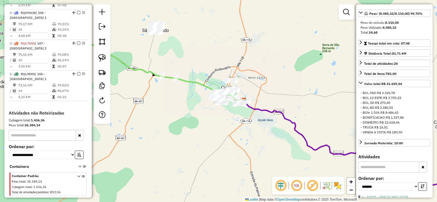
scroll to position [294, 0]
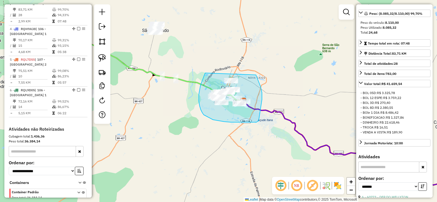
drag, startPoint x: 201, startPoint y: 85, endPoint x: 256, endPoint y: 75, distance: 56.5
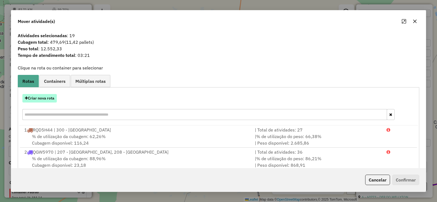
click at [48, 95] on button "Criar nova rota" at bounding box center [39, 98] width 34 height 8
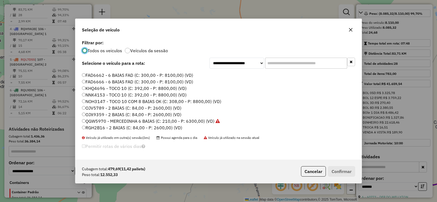
scroll to position [27, 0]
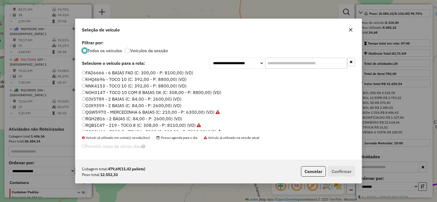
click at [100, 84] on label "NNK4153 - TOCO 10 (C: 392,00 - P: 8800,00) (VD)" at bounding box center [134, 86] width 105 height 7
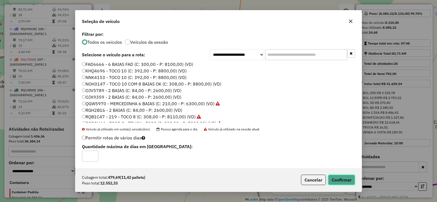
click at [343, 179] on button "Confirmar" at bounding box center [341, 180] width 27 height 10
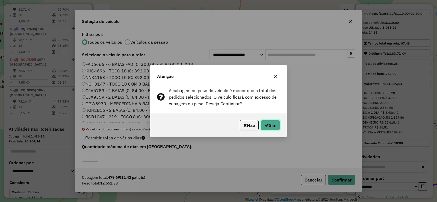
click at [273, 125] on button "Sim" at bounding box center [270, 125] width 19 height 10
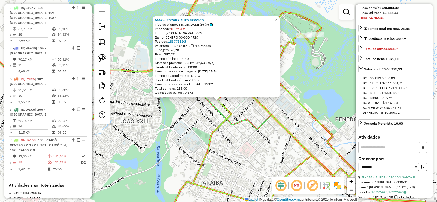
scroll to position [358, 0]
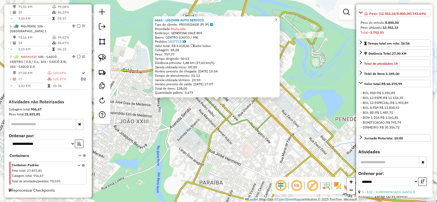
click at [278, 18] on span "×" at bounding box center [276, 19] width 2 height 5
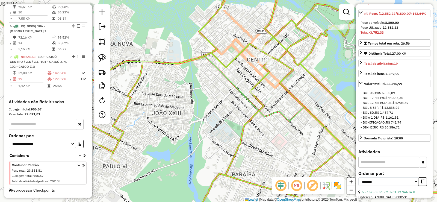
drag, startPoint x: 236, startPoint y: 122, endPoint x: 274, endPoint y: 112, distance: 39.4
click at [274, 112] on icon at bounding box center [249, 112] width 521 height 203
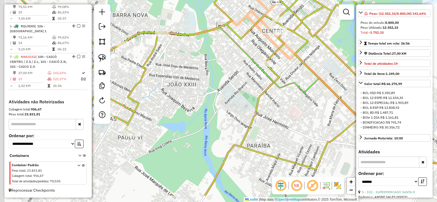
drag, startPoint x: 226, startPoint y: 110, endPoint x: 236, endPoint y: 84, distance: 28.2
click at [236, 84] on div "Janela de atendimento Grade de atendimento Capacidade Transportadoras Veículos …" at bounding box center [218, 101] width 437 height 202
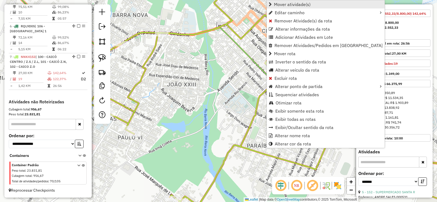
click at [281, 5] on span "Mover atividade(s)" at bounding box center [292, 4] width 37 height 4
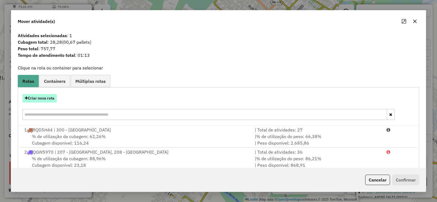
click at [49, 100] on button "Criar nova rota" at bounding box center [39, 98] width 34 height 8
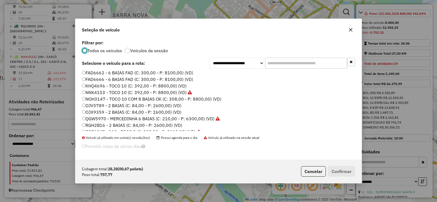
scroll to position [65, 0]
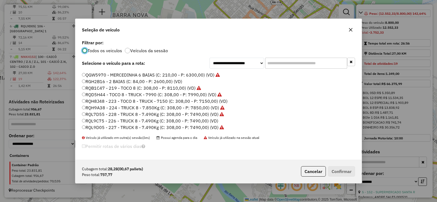
click at [137, 120] on label "RQL9C75 - 226 - TRUCK 8 - 7.490Kg (C: 308,00 - P: 7490,00) (VD)" at bounding box center [150, 121] width 136 height 7
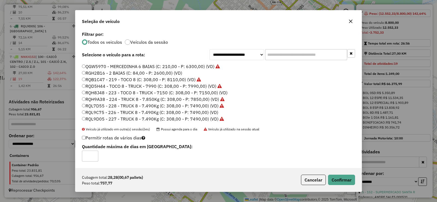
click at [142, 92] on label "RQH8J48 - 223 - TOCO 8 - TRUCK - 7150 (C: 308,00 - P: 7150,00) (VD)" at bounding box center [155, 92] width 146 height 7
click at [342, 179] on button "Confirmar" at bounding box center [341, 180] width 27 height 10
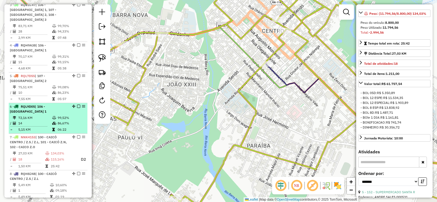
scroll to position [313, 0]
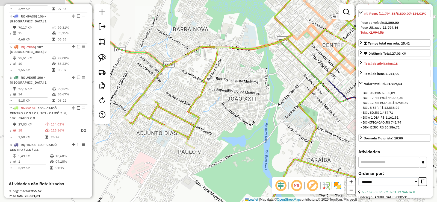
drag, startPoint x: 244, startPoint y: 96, endPoint x: 254, endPoint y: 102, distance: 11.7
click at [254, 100] on div "Janela de atendimento Grade de atendimento Capacidade Transportadoras Veículos …" at bounding box center [218, 101] width 437 height 202
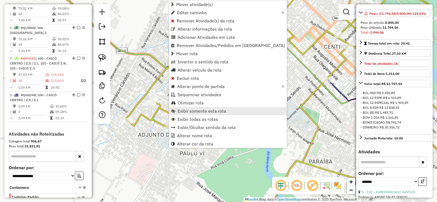
scroll to position [395, 0]
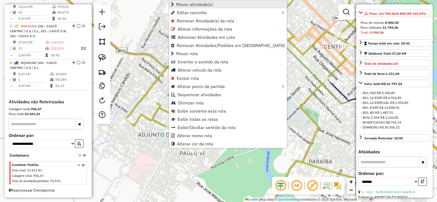
click at [176, 5] on span "Mover atividade(s)" at bounding box center [194, 4] width 37 height 4
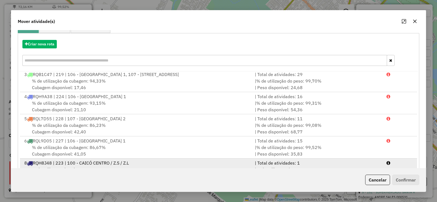
scroll to position [76, 0]
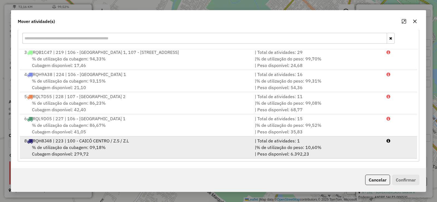
click at [103, 148] on span "% de utilização da cubagem: 09,18%" at bounding box center [69, 147] width 74 height 5
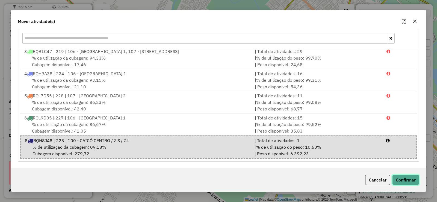
drag, startPoint x: 409, startPoint y: 179, endPoint x: 361, endPoint y: 161, distance: 51.1
click at [408, 178] on button "Confirmar" at bounding box center [406, 180] width 27 height 10
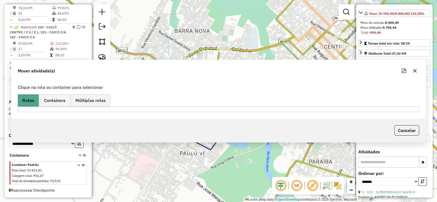
scroll to position [0, 0]
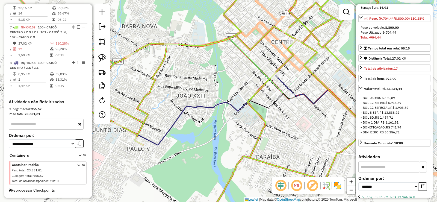
drag, startPoint x: 223, startPoint y: 86, endPoint x: 138, endPoint y: 74, distance: 85.6
click at [138, 74] on div "Janela de atendimento Grade de atendimento Capacidade Transportadoras Veículos …" at bounding box center [218, 101] width 437 height 202
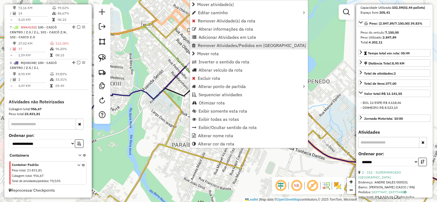
scroll to position [80, 0]
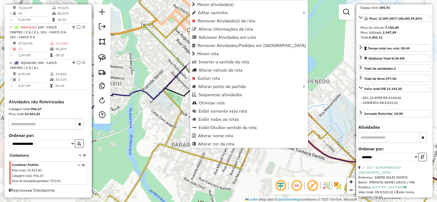
drag, startPoint x: 204, startPoint y: 4, endPoint x: 161, endPoint y: 23, distance: 47.4
click at [204, 4] on span "Mover atividade(s)" at bounding box center [215, 4] width 37 height 4
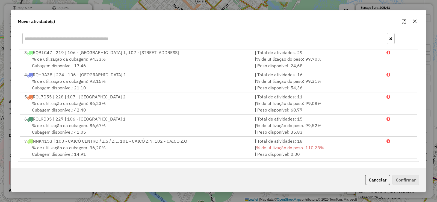
scroll to position [76, 0]
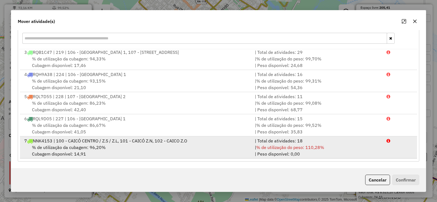
click at [94, 147] on span "% de utilização da cubagem: 96,20%" at bounding box center [69, 147] width 74 height 5
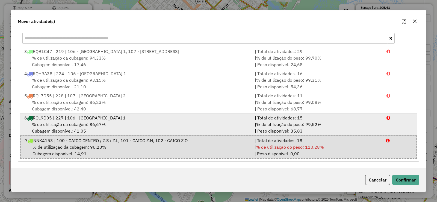
scroll to position [53, 0]
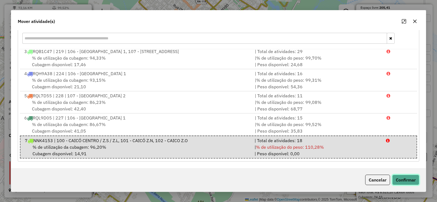
click at [404, 177] on button "Confirmar" at bounding box center [406, 180] width 27 height 10
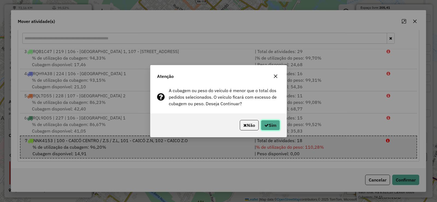
drag, startPoint x: 274, startPoint y: 123, endPoint x: 223, endPoint y: 134, distance: 52.0
click at [272, 124] on button "Sim" at bounding box center [270, 125] width 19 height 10
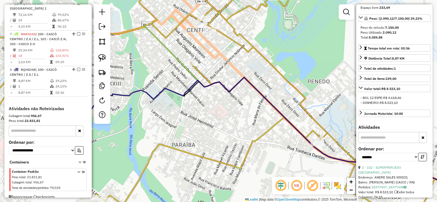
scroll to position [394, 0]
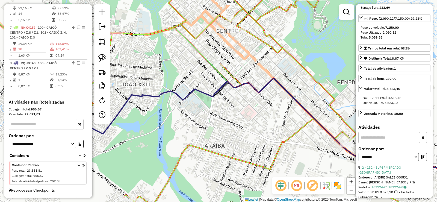
drag, startPoint x: 182, startPoint y: 108, endPoint x: 298, endPoint y: 104, distance: 116.8
click at [303, 106] on div "Janela de atendimento Grade de atendimento Capacidade Transportadoras Veículos …" at bounding box center [218, 101] width 437 height 202
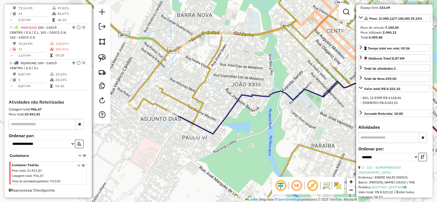
drag, startPoint x: 284, startPoint y: 120, endPoint x: 272, endPoint y: 125, distance: 12.7
click at [272, 125] on div "Janela de atendimento Grade de atendimento Capacidade Transportadoras Veículos …" at bounding box center [218, 101] width 437 height 202
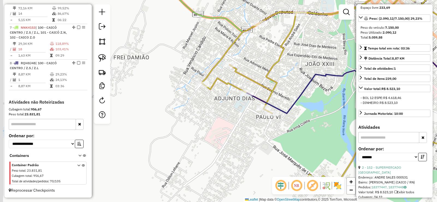
drag, startPoint x: 285, startPoint y: 89, endPoint x: 291, endPoint y: 88, distance: 5.4
click at [291, 88] on div "Janela de atendimento Grade de atendimento Capacidade Transportadoras Veículos …" at bounding box center [218, 101] width 437 height 202
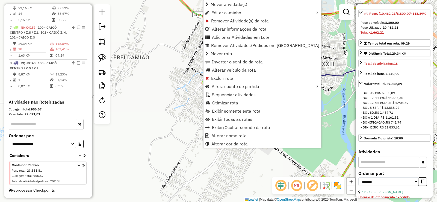
drag, startPoint x: 223, startPoint y: 5, endPoint x: 212, endPoint y: 20, distance: 18.6
click at [222, 5] on span "Mover atividade(s)" at bounding box center [229, 4] width 37 height 4
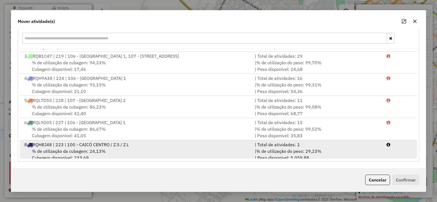
scroll to position [52, 0]
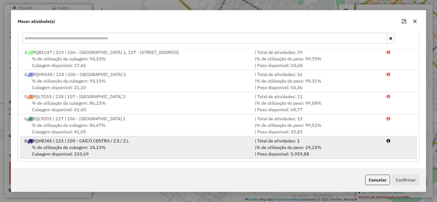
click at [147, 143] on div "8 RQH8J48 | 223 | 100 - CAICÓ CENTRO / Z.S / Z.L" at bounding box center [136, 141] width 231 height 7
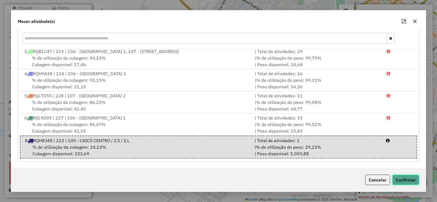
drag, startPoint x: 406, startPoint y: 179, endPoint x: 400, endPoint y: 175, distance: 7.1
click at [402, 176] on button "Confirmar" at bounding box center [406, 180] width 27 height 10
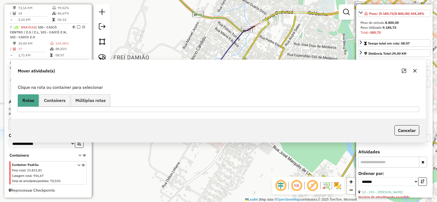
scroll to position [0, 0]
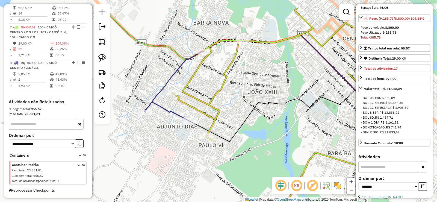
drag, startPoint x: 305, startPoint y: 62, endPoint x: 247, endPoint y: 90, distance: 63.9
click at [247, 90] on div "Janela de atendimento Grade de atendimento Capacidade Transportadoras Veículos …" at bounding box center [218, 101] width 437 height 202
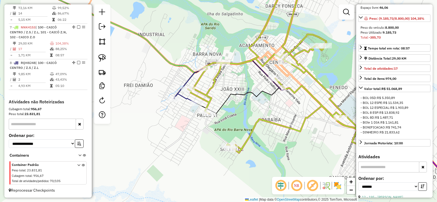
click at [262, 93] on icon at bounding box center [301, 113] width 208 height 54
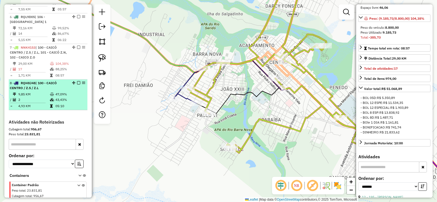
scroll to position [332, 0]
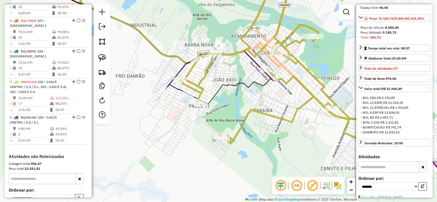
drag, startPoint x: 232, startPoint y: 115, endPoint x: 221, endPoint y: 103, distance: 16.6
click at [221, 103] on div "Janela de atendimento Grade de atendimento Capacidade Transportadoras Veículos …" at bounding box center [218, 101] width 437 height 202
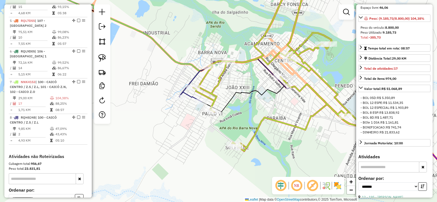
drag, startPoint x: 231, startPoint y: 87, endPoint x: 266, endPoint y: 96, distance: 36.3
click at [245, 94] on div "Janela de atendimento Grade de atendimento Capacidade Transportadoras Veículos …" at bounding box center [218, 101] width 437 height 202
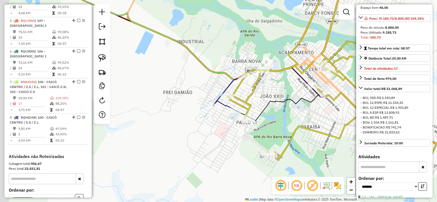
drag, startPoint x: 158, startPoint y: 67, endPoint x: 163, endPoint y: 70, distance: 5.5
click at [198, 69] on div "Janela de atendimento Grade de atendimento Capacidade Transportadoras Veículos …" at bounding box center [218, 101] width 437 height 202
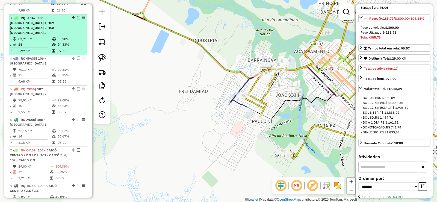
scroll to position [250, 0]
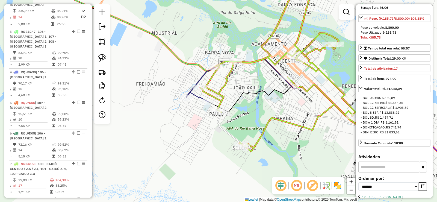
drag, startPoint x: 286, startPoint y: 114, endPoint x: 239, endPoint y: 111, distance: 47.1
click at [239, 111] on div "Janela de atendimento Grade de atendimento Capacidade Transportadoras Veículos …" at bounding box center [218, 101] width 437 height 202
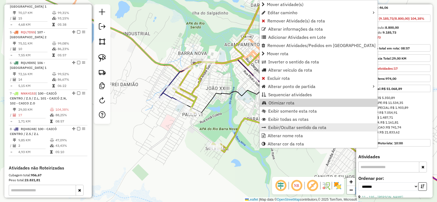
scroll to position [387, 0]
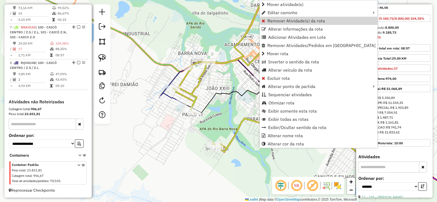
click at [221, 87] on div "Janela de atendimento Grade de atendimento Capacidade Transportadoras Veículos …" at bounding box center [218, 101] width 437 height 202
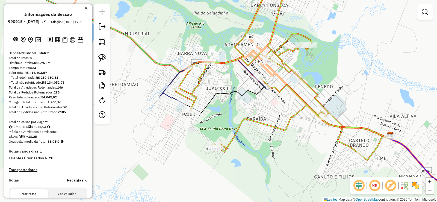
scroll to position [387, 0]
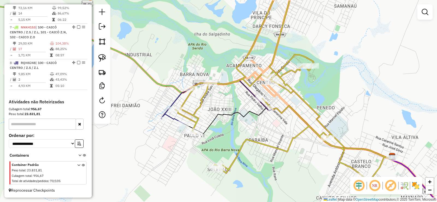
drag, startPoint x: 231, startPoint y: 108, endPoint x: 233, endPoint y: 129, distance: 21.1
click at [233, 129] on div "Janela de atendimento Grade de atendimento Capacidade Transportadoras Veículos …" at bounding box center [218, 101] width 437 height 202
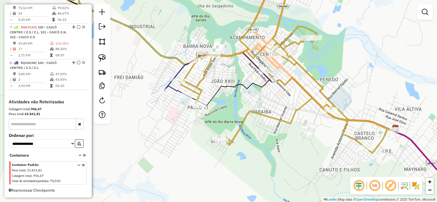
drag, startPoint x: 235, startPoint y: 134, endPoint x: 239, endPoint y: 106, distance: 28.3
click at [239, 106] on div "Janela de atendimento Grade de atendimento Capacidade Transportadoras Veículos …" at bounding box center [218, 101] width 437 height 202
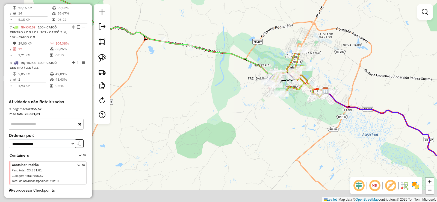
drag, startPoint x: 181, startPoint y: 122, endPoint x: 229, endPoint y: 100, distance: 53.0
click at [229, 101] on div "Janela de atendimento Grade de atendimento Capacidade Transportadoras Veículos …" at bounding box center [218, 101] width 437 height 202
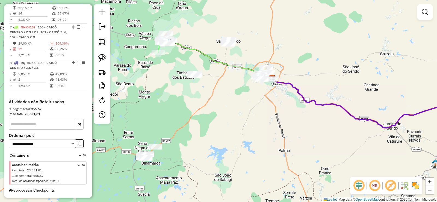
drag, startPoint x: 223, startPoint y: 115, endPoint x: 242, endPoint y: 93, distance: 28.6
click at [242, 93] on div "Janela de atendimento Grade de atendimento Capacidade Transportadoras Veículos …" at bounding box center [218, 101] width 437 height 202
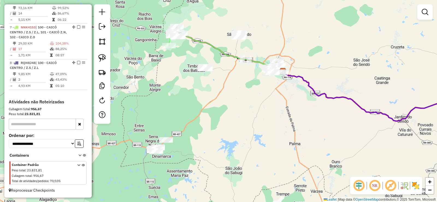
drag, startPoint x: 220, startPoint y: 119, endPoint x: 242, endPoint y: 94, distance: 33.7
click at [242, 94] on div "Janela de atendimento Grade de atendimento Capacidade Transportadoras Veículos …" at bounding box center [218, 101] width 437 height 202
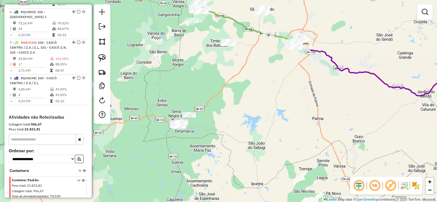
scroll to position [360, 0]
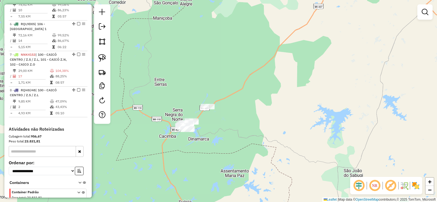
drag, startPoint x: 200, startPoint y: 136, endPoint x: 256, endPoint y: 113, distance: 61.3
click at [259, 115] on div "Janela de atendimento Grade de atendimento Capacidade Transportadoras Veículos …" at bounding box center [218, 101] width 437 height 202
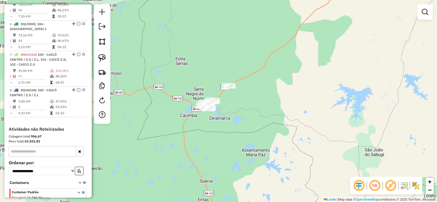
click at [223, 142] on div "Janela de atendimento Grade de atendimento Capacidade Transportadoras Veículos …" at bounding box center [218, 101] width 437 height 202
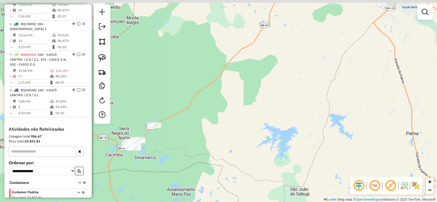
drag, startPoint x: 251, startPoint y: 128, endPoint x: 223, endPoint y: 141, distance: 30.8
click at [224, 141] on div "Janela de atendimento Grade de atendimento Capacidade Transportadoras Veículos …" at bounding box center [218, 101] width 437 height 202
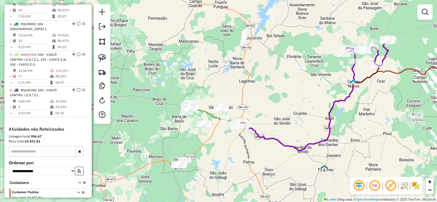
drag, startPoint x: 236, startPoint y: 146, endPoint x: 233, endPoint y: 134, distance: 12.7
click at [235, 146] on div "Janela de atendimento Grade de atendimento Capacidade Transportadoras Veículos …" at bounding box center [218, 101] width 437 height 202
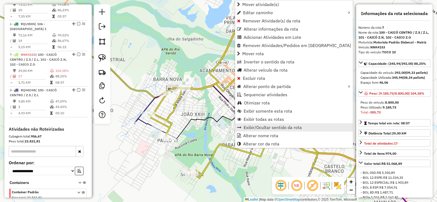
scroll to position [387, 0]
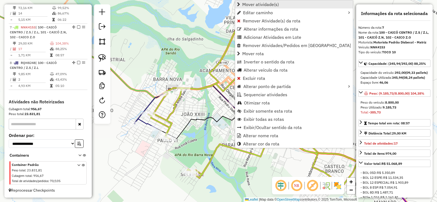
click at [247, 5] on span "Mover atividade(s)" at bounding box center [260, 4] width 37 height 4
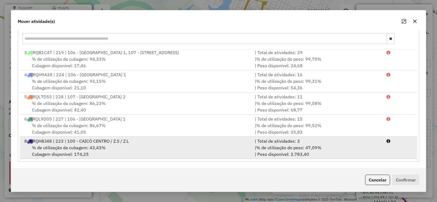
scroll to position [76, 0]
click at [108, 152] on div "% de utilização da cubagem: 43,43% Cubagem disponível: 174,25" at bounding box center [136, 150] width 231 height 13
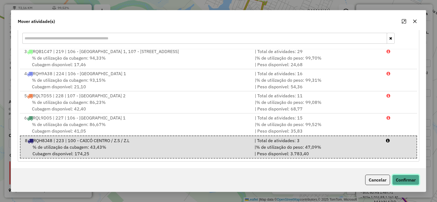
click at [408, 180] on button "Confirmar" at bounding box center [406, 180] width 27 height 10
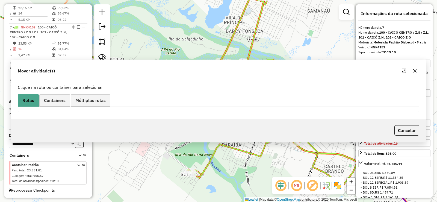
scroll to position [0, 0]
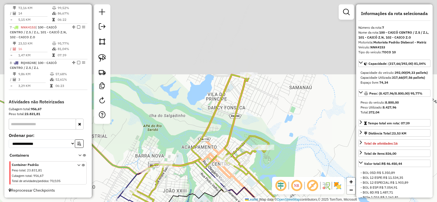
drag, startPoint x: 296, startPoint y: 77, endPoint x: 291, endPoint y: 95, distance: 19.2
click at [291, 95] on div "Janela de atendimento Grade de atendimento Capacidade Transportadoras Veículos …" at bounding box center [218, 101] width 437 height 202
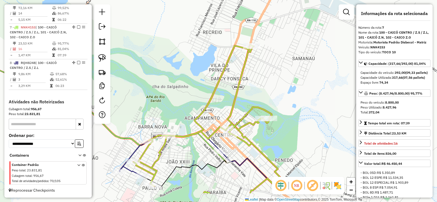
drag, startPoint x: 270, startPoint y: 115, endPoint x: 273, endPoint y: 71, distance: 44.1
click at [273, 71] on div "Janela de atendimento Grade de atendimento Capacidade Transportadoras Veículos …" at bounding box center [218, 101] width 437 height 202
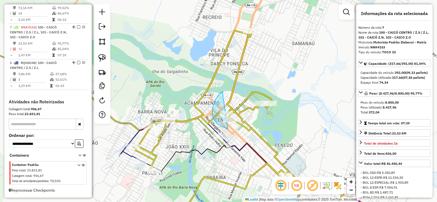
drag, startPoint x: 215, startPoint y: 102, endPoint x: 253, endPoint y: 122, distance: 43.4
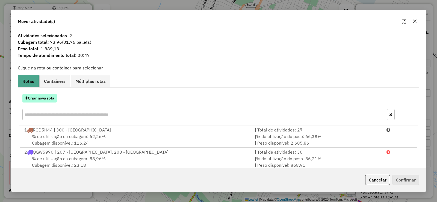
click at [42, 99] on button "Criar nova rota" at bounding box center [39, 98] width 34 height 8
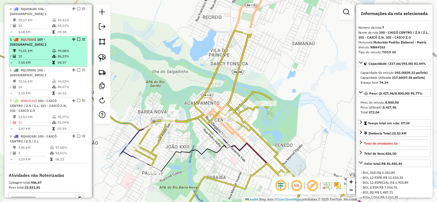
scroll to position [305, 0]
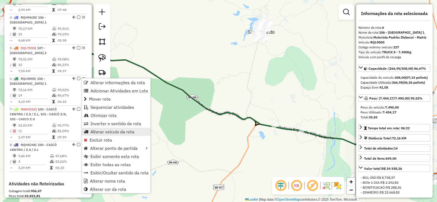
click at [100, 130] on span "Alterar veículo da rota" at bounding box center [112, 132] width 44 height 4
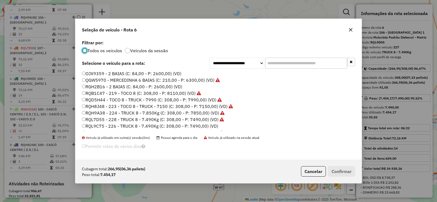
scroll to position [65, 0]
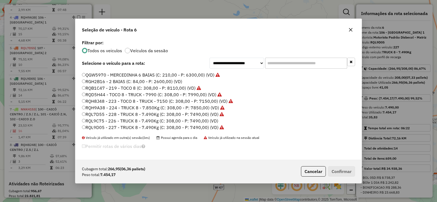
click at [117, 122] on label "RQL9C75 - 226 - TRUCK 8 - 7.490Kg (C: 308,00 - P: 7490,00) (VD)" at bounding box center [150, 121] width 136 height 7
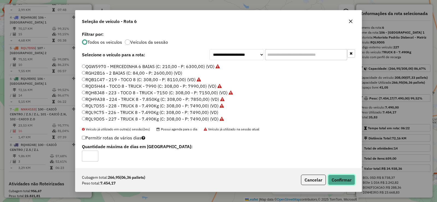
click at [336, 175] on button "Confirmar" at bounding box center [341, 180] width 27 height 10
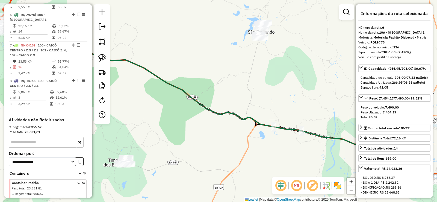
scroll to position [376, 0]
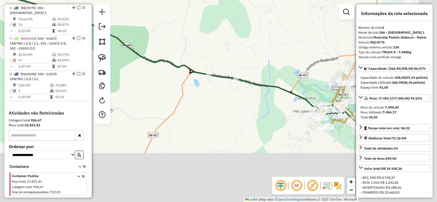
drag, startPoint x: 218, startPoint y: 108, endPoint x: 132, endPoint y: 43, distance: 107.2
click at [134, 45] on div "Janela de atendimento Grade de atendimento Capacidade Transportadoras Veículos …" at bounding box center [218, 101] width 437 height 202
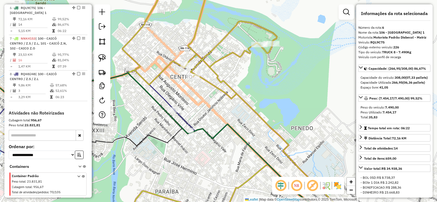
drag, startPoint x: 220, startPoint y: 80, endPoint x: 236, endPoint y: 96, distance: 23.0
click at [236, 96] on icon at bounding box center [299, 101] width 223 height 242
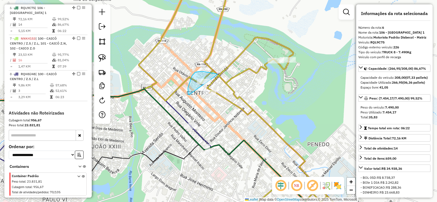
drag, startPoint x: 217, startPoint y: 74, endPoint x: 222, endPoint y: 100, distance: 26.7
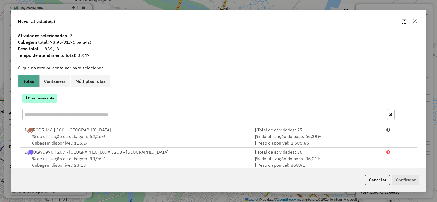
click at [49, 99] on button "Criar nova rota" at bounding box center [39, 98] width 34 height 8
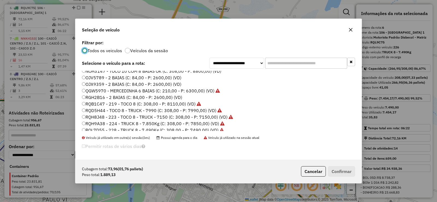
scroll to position [65, 0]
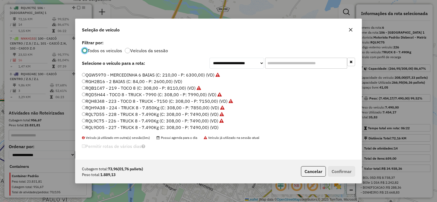
click at [117, 127] on label "RQL9D05 - 227 - TRUCK 8 - 7.490Kg (C: 308,00 - P: 7490,00) (VD)" at bounding box center [150, 127] width 137 height 7
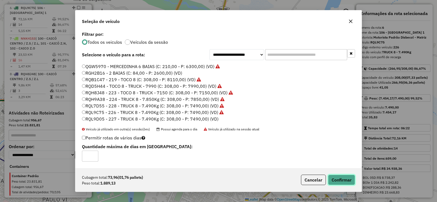
drag, startPoint x: 348, startPoint y: 178, endPoint x: 343, endPoint y: 177, distance: 5.0
click at [344, 177] on button "Confirmar" at bounding box center [341, 180] width 27 height 10
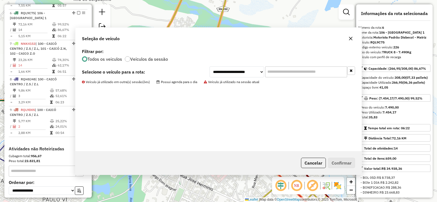
scroll to position [376, 0]
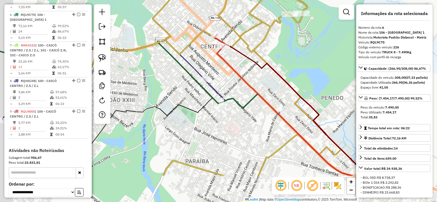
drag, startPoint x: 219, startPoint y: 123, endPoint x: 232, endPoint y: 76, distance: 48.1
click at [233, 77] on div "Janela de atendimento Grade de atendimento Capacidade Transportadoras Veículos …" at bounding box center [218, 101] width 437 height 202
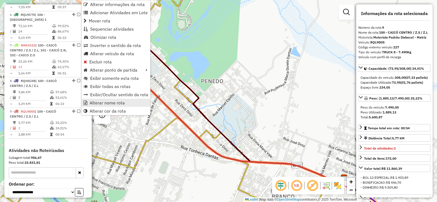
drag, startPoint x: 110, startPoint y: 104, endPoint x: 114, endPoint y: 105, distance: 3.6
click at [114, 105] on span "Alterar nome rota" at bounding box center [107, 103] width 35 height 4
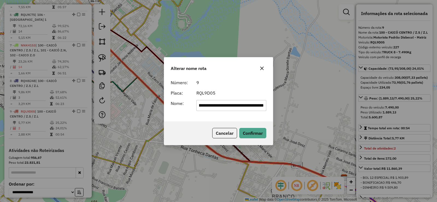
scroll to position [0, 73]
type input "**********"
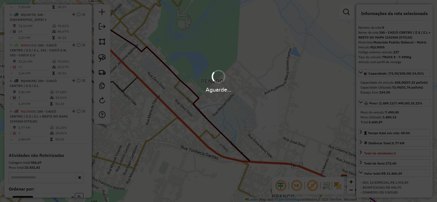
scroll to position [0, 0]
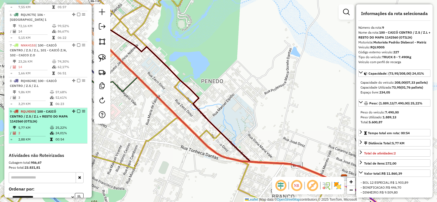
drag, startPoint x: 84, startPoint y: 112, endPoint x: 81, endPoint y: 127, distance: 16.2
click at [81, 128] on td "25,22%" at bounding box center [70, 127] width 30 height 5
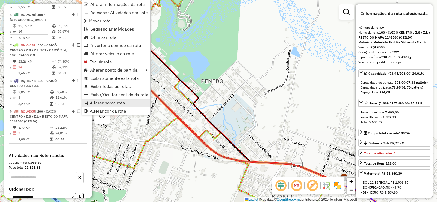
click at [103, 104] on span "Alterar nome rota" at bounding box center [107, 103] width 35 height 4
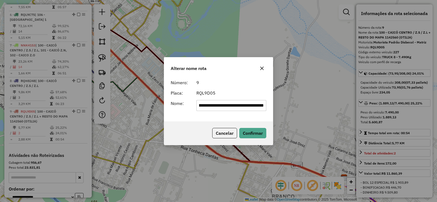
scroll to position [0, 77]
click at [235, 105] on input "**********" at bounding box center [232, 105] width 70 height 11
click at [253, 106] on input "**********" at bounding box center [232, 105] width 70 height 11
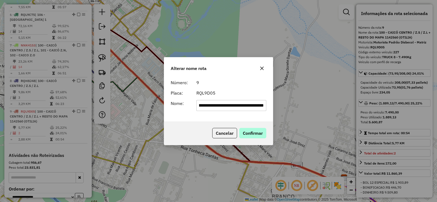
type input "**********"
click at [253, 131] on button "Confirmar" at bounding box center [252, 133] width 27 height 10
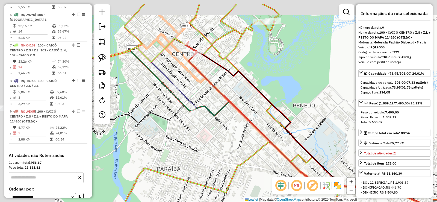
drag, startPoint x: 147, startPoint y: 97, endPoint x: 238, endPoint y: 122, distance: 95.2
click at [238, 122] on div "Janela de atendimento Grade de atendimento Capacidade Transportadoras Veículos …" at bounding box center [218, 101] width 437 height 202
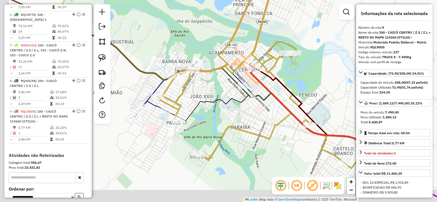
drag, startPoint x: 213, startPoint y: 134, endPoint x: 255, endPoint y: 116, distance: 46.2
click at [255, 116] on div "Janela de atendimento Grade de atendimento Capacidade Transportadoras Veículos …" at bounding box center [218, 101] width 437 height 202
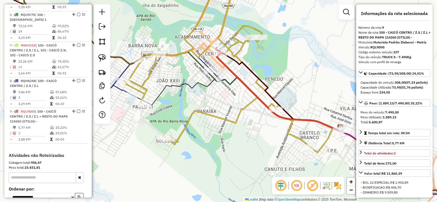
drag, startPoint x: 247, startPoint y: 156, endPoint x: 205, endPoint y: 136, distance: 47.2
click at [205, 136] on div "Janela de atendimento Grade de atendimento Capacidade Transportadoras Veículos …" at bounding box center [218, 101] width 437 height 202
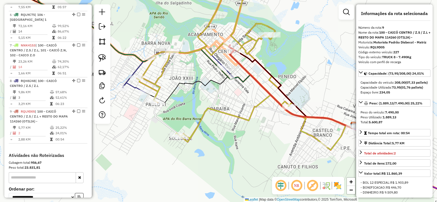
drag, startPoint x: 223, startPoint y: 140, endPoint x: 244, endPoint y: 142, distance: 21.5
click at [244, 142] on div "Janela de atendimento Grade de atendimento Capacidade Transportadoras Veículos …" at bounding box center [218, 101] width 437 height 202
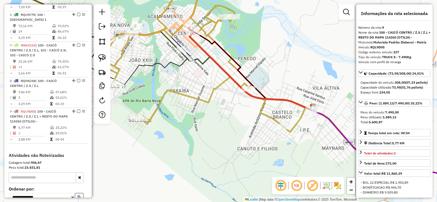
drag, startPoint x: 250, startPoint y: 144, endPoint x: 204, endPoint y: 122, distance: 50.4
click at [204, 122] on div "Janela de atendimento Grade de atendimento Capacidade Transportadoras Veículos …" at bounding box center [218, 101] width 437 height 202
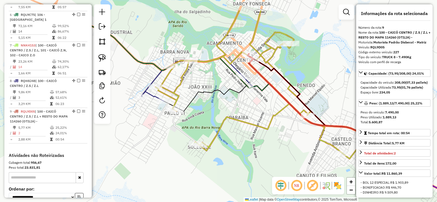
drag, startPoint x: 165, startPoint y: 84, endPoint x: 215, endPoint y: 107, distance: 55.3
click at [215, 107] on div "Janela de atendimento Grade de atendimento Capacidade Transportadoras Veículos …" at bounding box center [218, 101] width 437 height 202
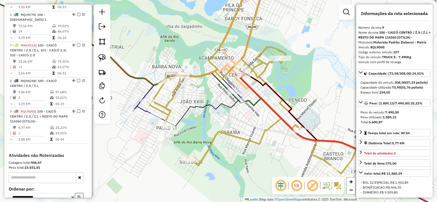
drag, startPoint x: 233, startPoint y: 113, endPoint x: 231, endPoint y: 119, distance: 6.5
click at [231, 119] on div "Janela de atendimento Grade de atendimento Capacidade Transportadoras Veículos …" at bounding box center [218, 101] width 437 height 202
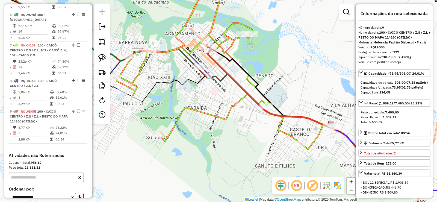
drag, startPoint x: 268, startPoint y: 162, endPoint x: 214, endPoint y: 122, distance: 67.1
click at [214, 122] on div "Janela de atendimento Grade de atendimento Capacidade Transportadoras Veículos …" at bounding box center [218, 101] width 437 height 202
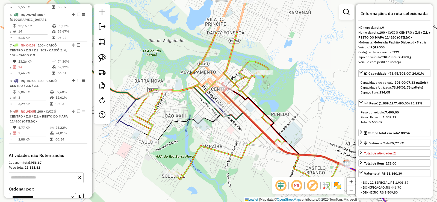
drag, startPoint x: 174, startPoint y: 79, endPoint x: 211, endPoint y: 131, distance: 63.9
click at [211, 131] on div "Janela de atendimento Grade de atendimento Capacidade Transportadoras Veículos …" at bounding box center [218, 101] width 437 height 202
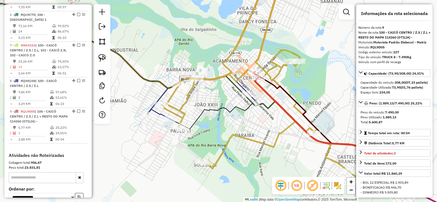
drag, startPoint x: 239, startPoint y: 128, endPoint x: 257, endPoint y: 118, distance: 20.7
click at [257, 118] on div "Janela de atendimento Grade de atendimento Capacidade Transportadoras Veículos …" at bounding box center [218, 101] width 437 height 202
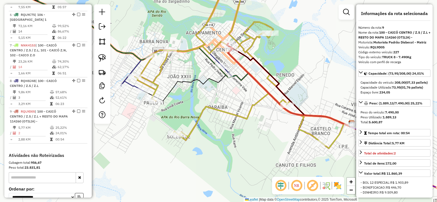
drag, startPoint x: 292, startPoint y: 134, endPoint x: 236, endPoint y: 116, distance: 59.0
click at [237, 116] on icon at bounding box center [244, 55] width 218 height 187
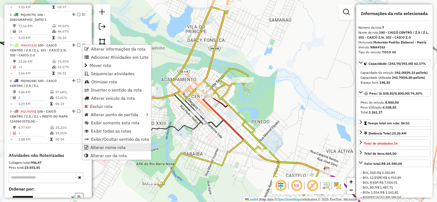
click at [105, 147] on span "Alterar nome rota" at bounding box center [107, 147] width 35 height 4
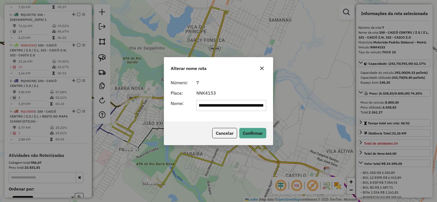
scroll to position [0, 68]
click at [265, 106] on input "**********" at bounding box center [232, 105] width 70 height 11
click at [243, 104] on input "**********" at bounding box center [232, 105] width 70 height 11
type input "**********"
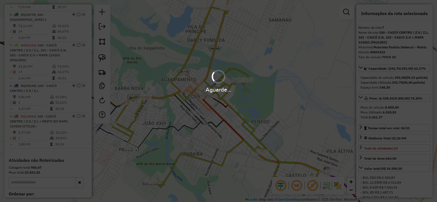
scroll to position [0, 0]
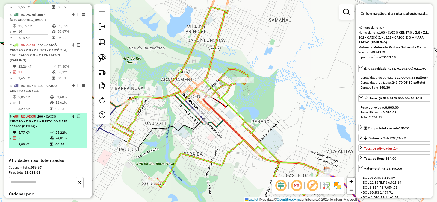
click at [44, 128] on span "| 100 - CAICÓ CENTRO / Z.S / Z.L + RESTO DO MAPA 114260 (OTILIA) -" at bounding box center [39, 121] width 58 height 14
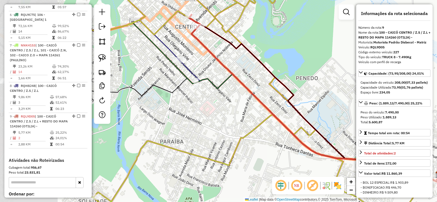
drag, startPoint x: 143, startPoint y: 121, endPoint x: 237, endPoint y: 118, distance: 94.6
click at [237, 118] on div "Janela de atendimento Grade de atendimento Capacidade Transportadoras Veículos …" at bounding box center [218, 101] width 437 height 202
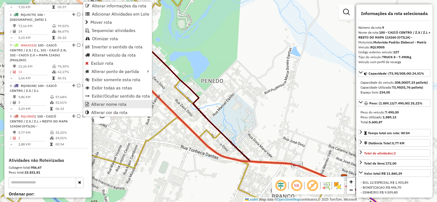
click at [106, 103] on span "Alterar nome rota" at bounding box center [108, 104] width 35 height 4
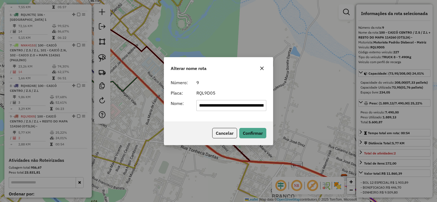
scroll to position [0, 74]
click at [60, 136] on div "**********" at bounding box center [218, 101] width 437 height 202
drag, startPoint x: 221, startPoint y: 131, endPoint x: 157, endPoint y: 131, distance: 64.0
click at [221, 131] on button "Cancelar" at bounding box center [224, 133] width 25 height 10
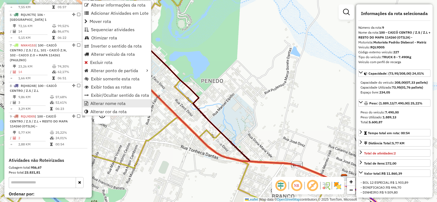
click at [97, 102] on span "Alterar nome rota" at bounding box center [107, 103] width 35 height 4
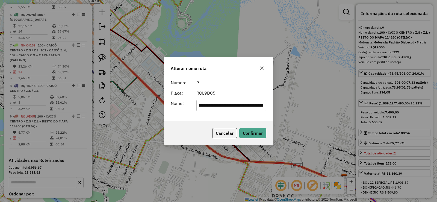
scroll to position [0, 85]
type input "**********"
drag, startPoint x: 252, startPoint y: 131, endPoint x: 222, endPoint y: 150, distance: 34.8
click at [250, 132] on button "Confirmar" at bounding box center [252, 133] width 27 height 10
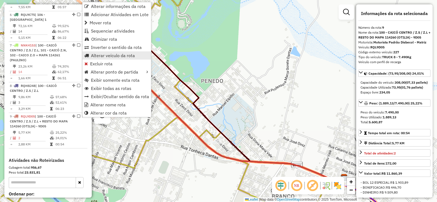
click at [101, 54] on span "Alterar veículo da rota" at bounding box center [113, 55] width 44 height 4
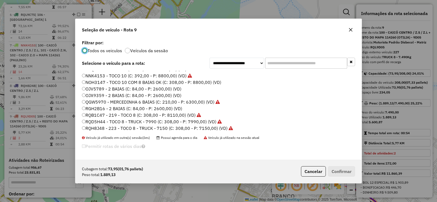
scroll to position [37, 0]
click at [100, 97] on label "OJX9359 - 2 BAIAS (C: 84,00 - P: 2600,00) (VD)" at bounding box center [132, 95] width 100 height 7
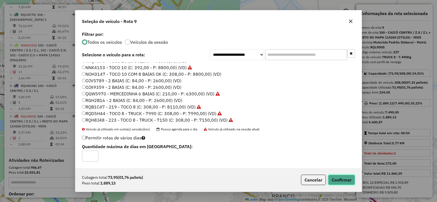
drag, startPoint x: 341, startPoint y: 179, endPoint x: 269, endPoint y: 166, distance: 72.5
click at [333, 175] on button "Confirmar" at bounding box center [341, 180] width 27 height 10
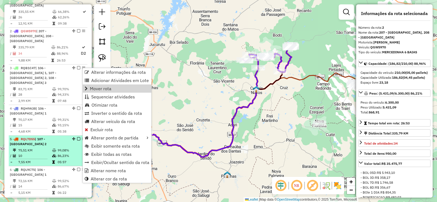
scroll to position [182, 0]
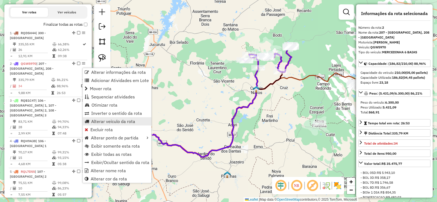
click at [103, 121] on span "Alterar veículo da rota" at bounding box center [113, 121] width 44 height 4
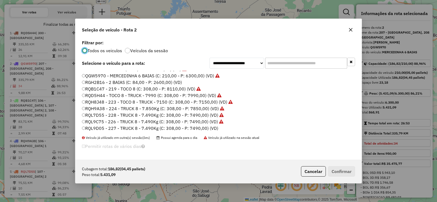
scroll to position [65, 0]
click at [136, 113] on label "RQL7D55 - 228 - TRUCK 8 - 7.490Kg (C: 308,00 - P: 7490,00) (VD)" at bounding box center [153, 114] width 142 height 7
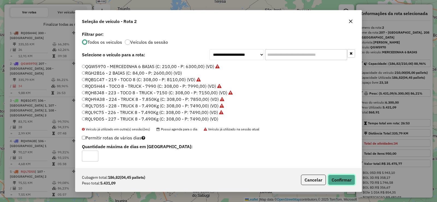
click at [350, 179] on button "Confirmar" at bounding box center [341, 180] width 27 height 10
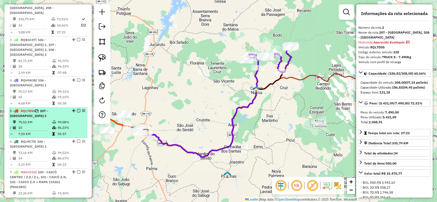
scroll to position [270, 0]
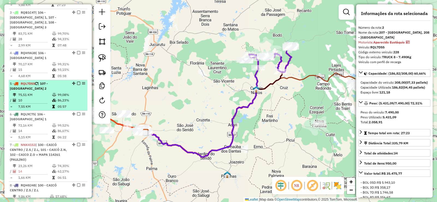
click at [35, 95] on td "75,51 KM" at bounding box center [35, 94] width 34 height 5
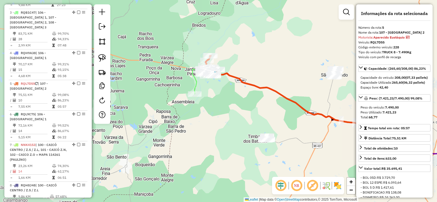
drag, startPoint x: 210, startPoint y: 108, endPoint x: 231, endPoint y: 108, distance: 21.6
click at [231, 108] on div "Janela de atendimento Grade de atendimento Capacidade Transportadoras Veículos …" at bounding box center [218, 101] width 437 height 202
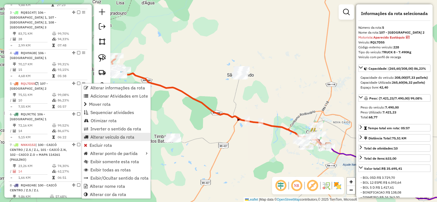
click at [101, 137] on span "Alterar veículo da rota" at bounding box center [112, 137] width 44 height 4
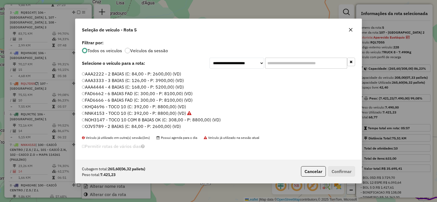
scroll to position [3, 2]
click at [107, 120] on label "NOH3147 - TOCO 10 COM 8 BAIAS OK (C: 308,00 - P: 8800,00) (VD)" at bounding box center [151, 119] width 139 height 7
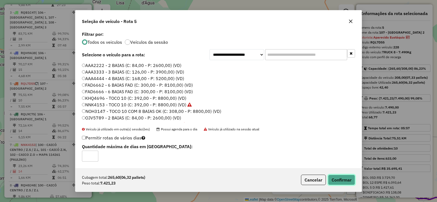
drag, startPoint x: 341, startPoint y: 180, endPoint x: 336, endPoint y: 178, distance: 5.1
click at [340, 180] on button "Confirmar" at bounding box center [341, 180] width 27 height 10
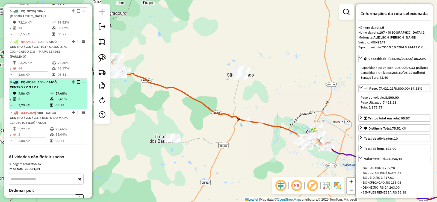
scroll to position [400, 0]
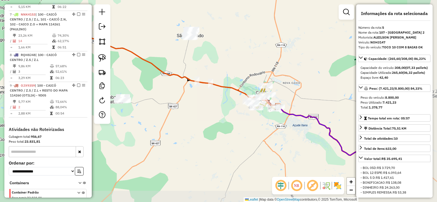
drag, startPoint x: 258, startPoint y: 153, endPoint x: 207, endPoint y: 113, distance: 63.9
click at [207, 113] on div "Janela de atendimento Grade de atendimento Capacidade Transportadoras Veículos …" at bounding box center [218, 101] width 437 height 202
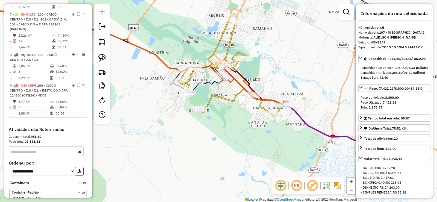
drag, startPoint x: 290, startPoint y: 134, endPoint x: 226, endPoint y: 113, distance: 67.8
click at [226, 113] on div "Janela de atendimento Grade de atendimento Capacidade Transportadoras Veículos …" at bounding box center [218, 101] width 437 height 202
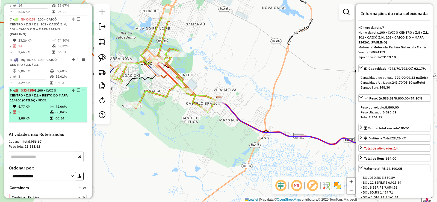
scroll to position [379, 0]
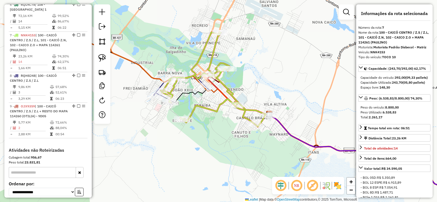
drag, startPoint x: 195, startPoint y: 127, endPoint x: 199, endPoint y: 128, distance: 3.4
click at [199, 128] on div "Janela de atendimento Grade de atendimento Capacidade Transportadoras Veículos …" at bounding box center [218, 101] width 437 height 202
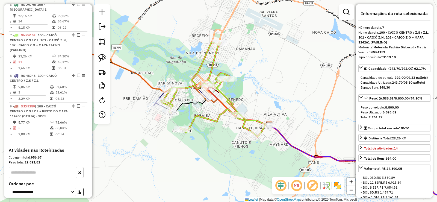
drag, startPoint x: 250, startPoint y: 67, endPoint x: 250, endPoint y: 77, distance: 10.4
click at [250, 77] on div "Janela de atendimento Grade de atendimento Capacidade Transportadoras Veículos …" at bounding box center [218, 101] width 437 height 202
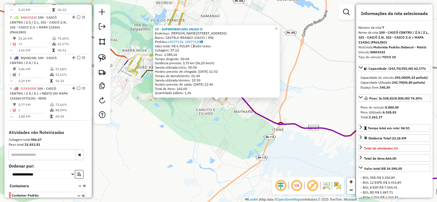
scroll to position [406, 0]
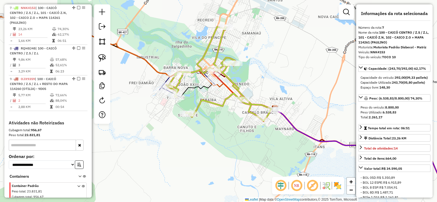
drag, startPoint x: 179, startPoint y: 106, endPoint x: 221, endPoint y: 123, distance: 44.7
click at [221, 123] on div "Janela de atendimento Grade de atendimento Capacidade Transportadoras Veículos …" at bounding box center [218, 101] width 437 height 202
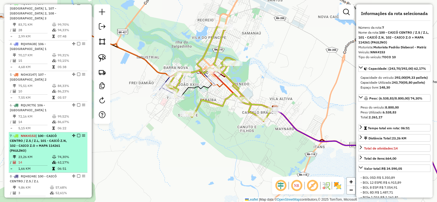
scroll to position [270, 0]
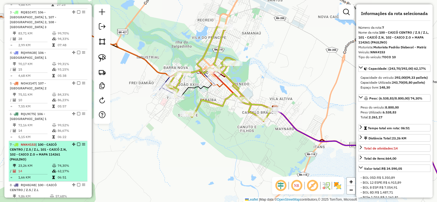
click at [51, 158] on div "7 - NNK4153 | 100 - CAICÓ CENTRO / Z.S / Z.L, 101 - CAICÓ Z.N, 102 - CAICO Z.O …" at bounding box center [39, 152] width 58 height 20
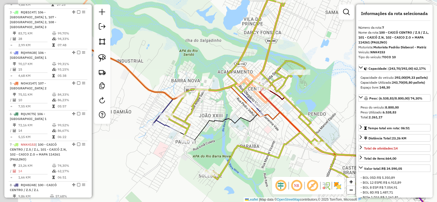
drag, startPoint x: 192, startPoint y: 139, endPoint x: 252, endPoint y: 130, distance: 61.4
click at [252, 130] on div "Janela de atendimento Grade de atendimento Capacidade Transportadoras Veículos …" at bounding box center [218, 101] width 437 height 202
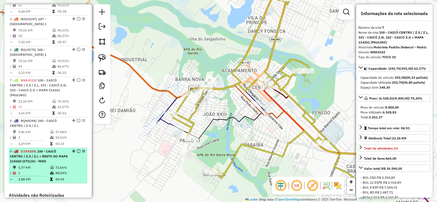
scroll to position [352, 0]
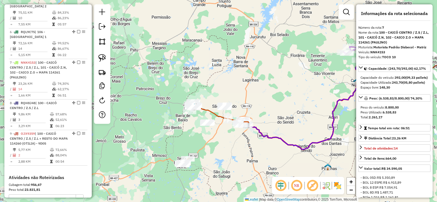
drag, startPoint x: 213, startPoint y: 161, endPoint x: 219, endPoint y: 114, distance: 47.6
click at [232, 115] on div "Janela de atendimento Grade de atendimento Capacidade Transportadoras Veículos …" at bounding box center [218, 101] width 437 height 202
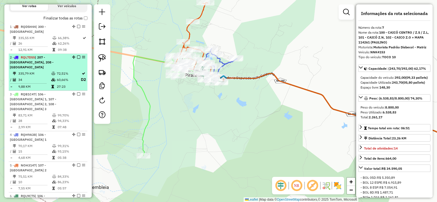
scroll to position [160, 0]
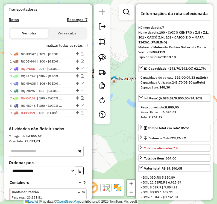
drag, startPoint x: 76, startPoint y: 89, endPoint x: 70, endPoint y: 53, distance: 35.7
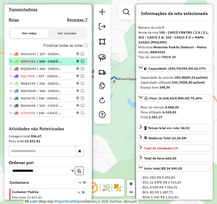
drag, startPoint x: 76, startPoint y: 97, endPoint x: 68, endPoint y: 64, distance: 33.7
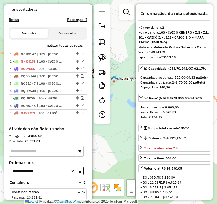
drag, startPoint x: 76, startPoint y: 81, endPoint x: 72, endPoint y: 72, distance: 9.3
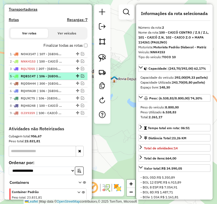
drag, startPoint x: 76, startPoint y: 88, endPoint x: 75, endPoint y: 78, distance: 9.9
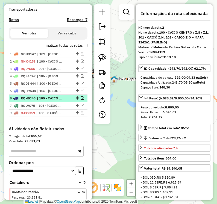
drag, startPoint x: 75, startPoint y: 110, endPoint x: 72, endPoint y: 102, distance: 8.5
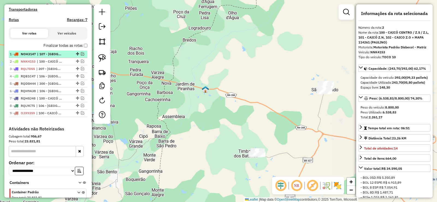
click at [81, 55] on em at bounding box center [82, 53] width 3 height 3
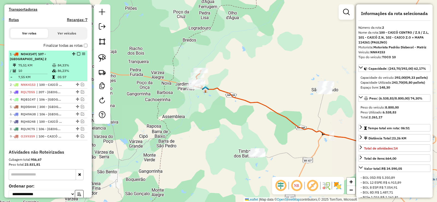
click at [49, 62] on div "1 - NOH3147 | 107 - JARDIM DE PIRANHAS 2" at bounding box center [39, 57] width 58 height 10
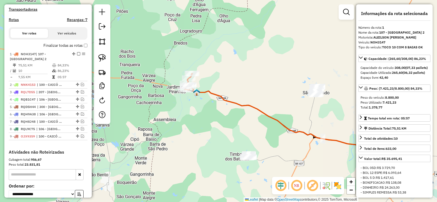
drag, startPoint x: 169, startPoint y: 98, endPoint x: 250, endPoint y: 112, distance: 81.4
click at [262, 117] on div "Janela de atendimento Grade de atendimento Capacidade Transportadoras Veículos …" at bounding box center [218, 101] width 437 height 202
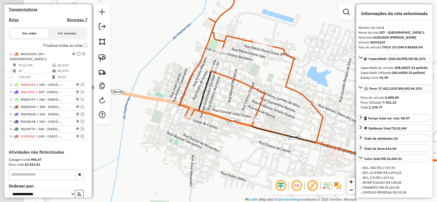
drag, startPoint x: 188, startPoint y: 109, endPoint x: 274, endPoint y: 128, distance: 88.4
click at [274, 128] on div "Janela de atendimento Grade de atendimento Capacidade Transportadoras Veículos …" at bounding box center [218, 101] width 437 height 202
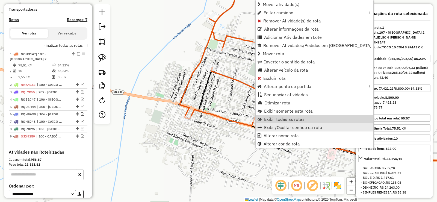
scroll to position [212, 0]
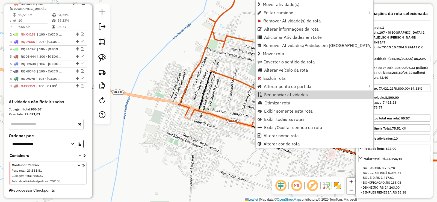
drag, startPoint x: 273, startPoint y: 93, endPoint x: 270, endPoint y: 90, distance: 4.5
click at [273, 93] on span "Sequenciar atividades" at bounding box center [286, 94] width 44 height 4
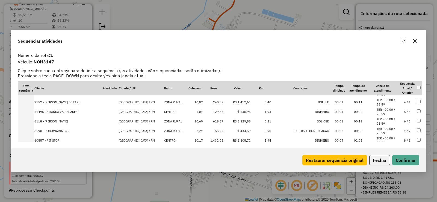
scroll to position [54, 0]
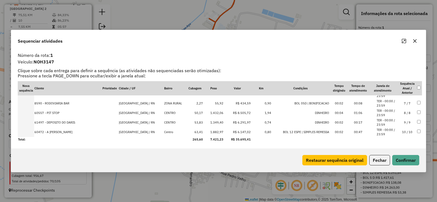
click at [405, 120] on td "9 / 9" at bounding box center [407, 123] width 19 height 10
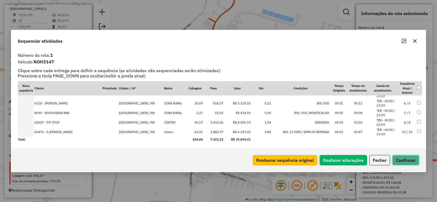
drag, startPoint x: 404, startPoint y: 162, endPoint x: 391, endPoint y: 162, distance: 12.8
click at [398, 162] on button "Confirmar" at bounding box center [406, 160] width 27 height 10
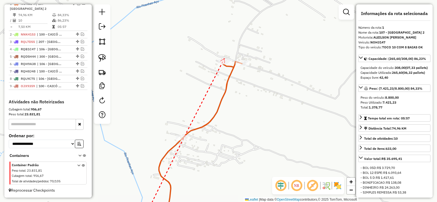
click at [224, 59] on icon at bounding box center [223, 61] width 4 height 4
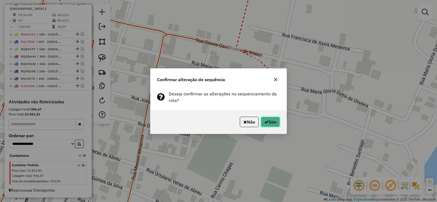
drag, startPoint x: 274, startPoint y: 122, endPoint x: 241, endPoint y: 124, distance: 33.1
click at [269, 122] on button "Sim" at bounding box center [270, 122] width 19 height 10
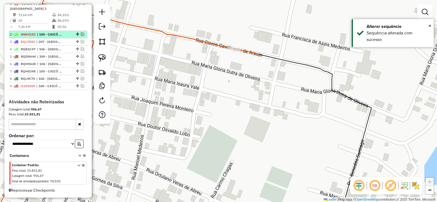
click at [81, 36] on em at bounding box center [82, 34] width 3 height 3
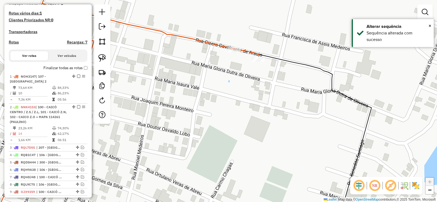
scroll to position [130, 0]
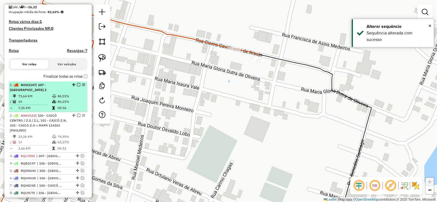
click at [77, 86] on em at bounding box center [78, 84] width 3 height 3
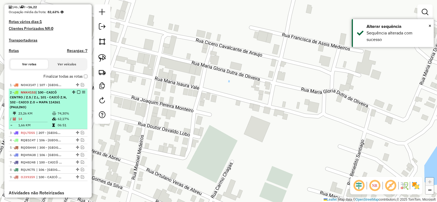
drag, startPoint x: 46, startPoint y: 102, endPoint x: 50, endPoint y: 102, distance: 3.3
click at [44, 102] on span "| 100 - CAICÓ CENTRO / Z.S / Z.L, 101 - CAICÓ Z.N, 102 - CAICO Z.O + MAPA 11426…" at bounding box center [38, 99] width 57 height 19
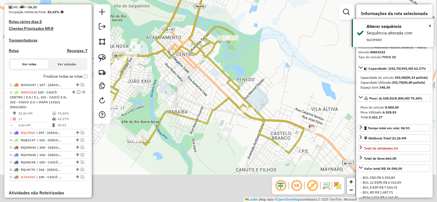
drag, startPoint x: 217, startPoint y: 124, endPoint x: 168, endPoint y: 70, distance: 72.4
click at [167, 69] on div "Janela de atendimento Grade de atendimento Capacidade Transportadoras Veículos …" at bounding box center [218, 101] width 437 height 202
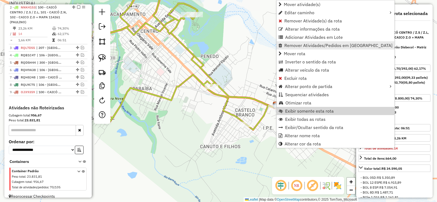
scroll to position [219, 0]
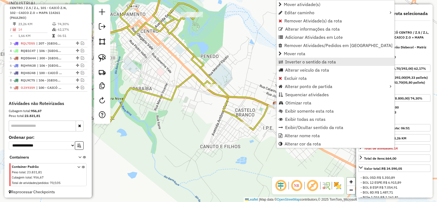
click at [297, 60] on span "Inverter o sentido da rota" at bounding box center [310, 62] width 51 height 4
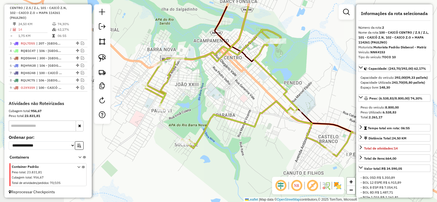
drag, startPoint x: 204, startPoint y: 112, endPoint x: 335, endPoint y: 148, distance: 135.3
click at [291, 139] on div "Janela de atendimento Grade de atendimento Capacidade Transportadoras Veículos …" at bounding box center [218, 101] width 437 height 202
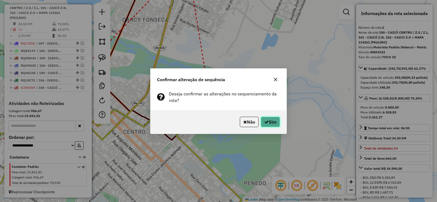
click at [270, 122] on button "Sim" at bounding box center [270, 122] width 19 height 10
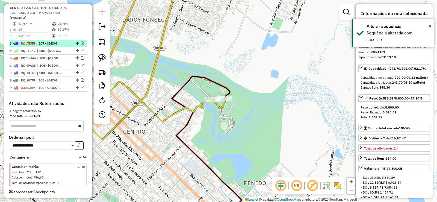
click at [81, 45] on em at bounding box center [82, 43] width 3 height 3
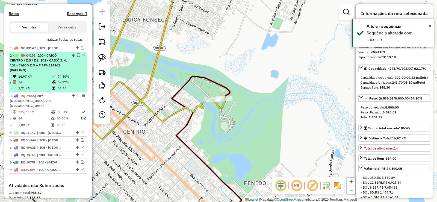
scroll to position [164, 0]
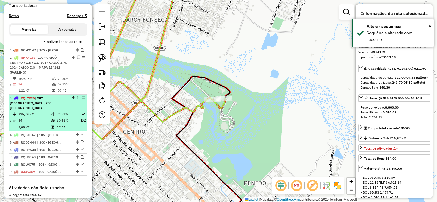
drag, startPoint x: 78, startPoint y: 62, endPoint x: 70, endPoint y: 71, distance: 11.9
click at [77, 59] on em at bounding box center [78, 57] width 3 height 3
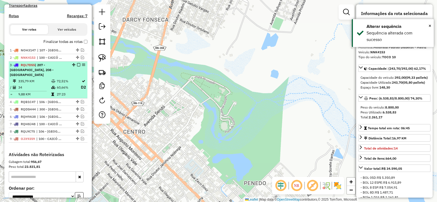
drag, startPoint x: 55, startPoint y: 81, endPoint x: 62, endPoint y: 84, distance: 7.4
click at [55, 81] on tr "335,79 KM 72,51%" at bounding box center [48, 80] width 77 height 5
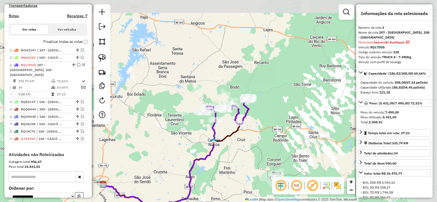
drag, startPoint x: 226, startPoint y: 94, endPoint x: 188, endPoint y: 140, distance: 59.4
click at [188, 140] on div "Janela de atendimento Grade de atendimento Capacidade Transportadoras Veículos …" at bounding box center [218, 101] width 437 height 202
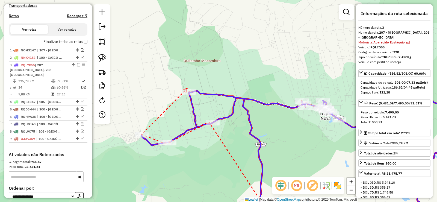
click at [187, 89] on icon at bounding box center [185, 91] width 4 height 4
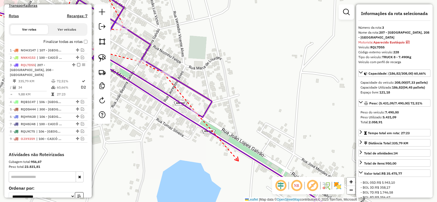
drag, startPoint x: 234, startPoint y: 146, endPoint x: 173, endPoint y: 108, distance: 72.3
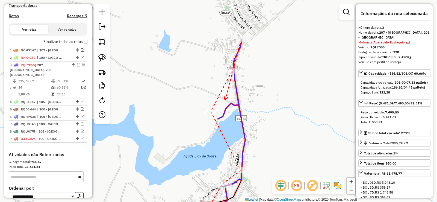
click at [218, 93] on hb-router-mapa "Informações da Sessão 990915 - 19/08/2025 Criação: 18/08/2025 17:30 Depósito: D…" at bounding box center [218, 101] width 437 height 202
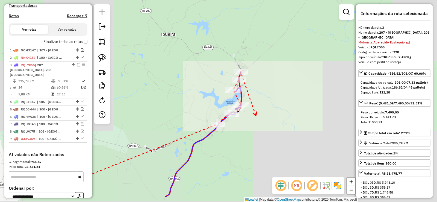
drag, startPoint x: 267, startPoint y: 154, endPoint x: 262, endPoint y: 52, distance: 102.1
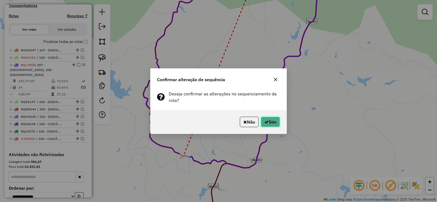
drag, startPoint x: 270, startPoint y: 121, endPoint x: 267, endPoint y: 122, distance: 2.8
click at [269, 122] on button "Sim" at bounding box center [270, 122] width 19 height 10
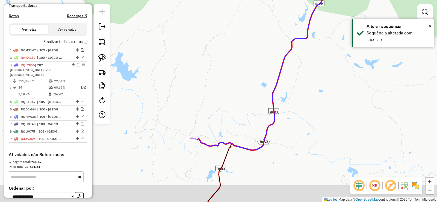
drag, startPoint x: 222, startPoint y: 127, endPoint x: 223, endPoint y: 118, distance: 8.5
click at [225, 118] on div "Janela de atendimento Grade de atendimento Capacidade Transportadoras Veículos …" at bounding box center [218, 101] width 437 height 202
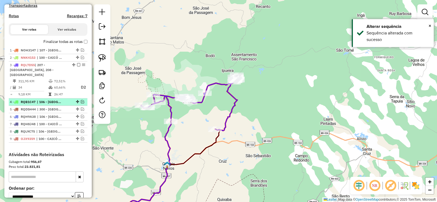
click at [81, 101] on em at bounding box center [82, 101] width 3 height 3
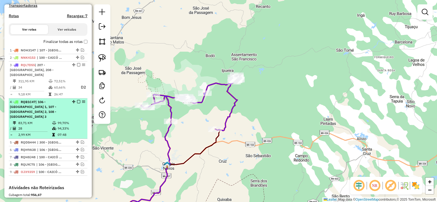
drag, startPoint x: 76, startPoint y: 69, endPoint x: 64, endPoint y: 76, distance: 14.7
click at [77, 66] on em at bounding box center [78, 64] width 3 height 3
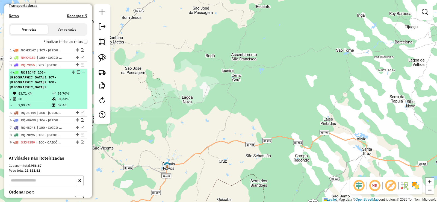
click at [42, 88] on span "| 106 - [GEOGRAPHIC_DATA] 1, 107 - [GEOGRAPHIC_DATA] 2, 108 - [GEOGRAPHIC_DATA]…" at bounding box center [33, 79] width 46 height 19
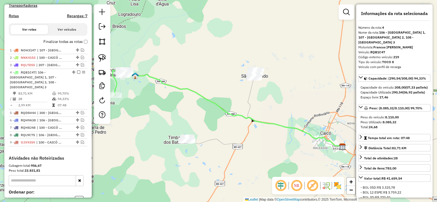
drag, startPoint x: 153, startPoint y: 92, endPoint x: 259, endPoint y: 143, distance: 117.5
click at [269, 149] on div "Janela de atendimento Grade de atendimento Capacidade Transportadoras Veículos …" at bounding box center [218, 101] width 437 height 202
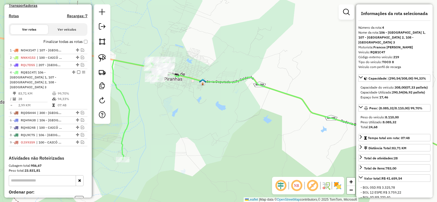
drag, startPoint x: 168, startPoint y: 106, endPoint x: 239, endPoint y: 122, distance: 72.3
click at [239, 122] on div "Janela de atendimento Grade de atendimento Capacidade Transportadoras Veículos …" at bounding box center [218, 101] width 437 height 202
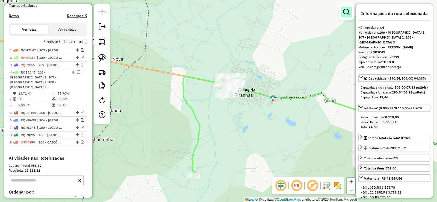
click at [341, 9] on link at bounding box center [346, 12] width 11 height 11
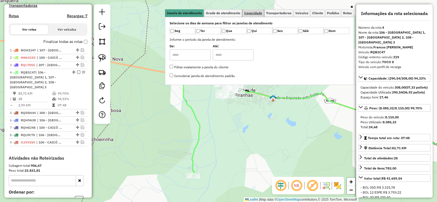
click at [256, 13] on span "Capacidade" at bounding box center [253, 12] width 18 height 3
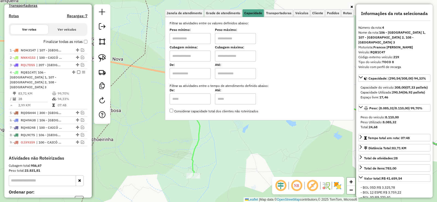
click at [194, 57] on input "text" at bounding box center [190, 56] width 41 height 11
type input "****"
click at [233, 55] on input "text" at bounding box center [235, 56] width 41 height 11
type input "****"
click at [244, 134] on div "Limpar filtros Janela de atendimento Grade de atendimento Capacidade Transporta…" at bounding box center [218, 101] width 437 height 202
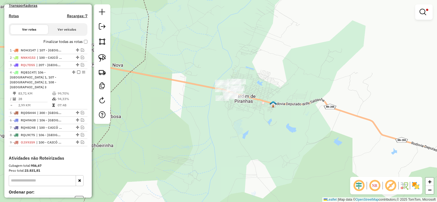
drag, startPoint x: 242, startPoint y: 112, endPoint x: 240, endPoint y: 136, distance: 25.0
click at [240, 136] on div "Limpar filtros Janela de atendimento Grade de atendimento Capacidade Transporta…" at bounding box center [218, 101] width 437 height 202
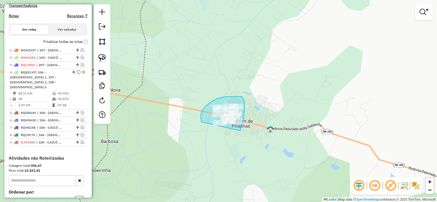
drag, startPoint x: 244, startPoint y: 113, endPoint x: 205, endPoint y: 127, distance: 41.9
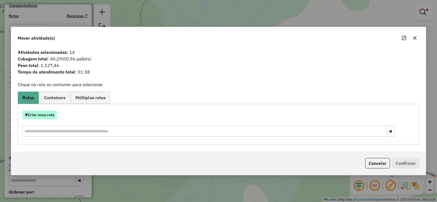
click at [49, 115] on button "Criar nova rota" at bounding box center [39, 115] width 34 height 8
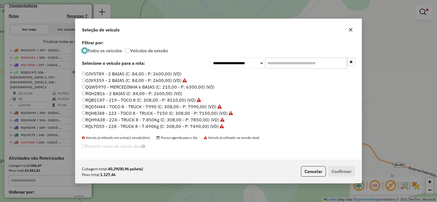
scroll to position [65, 0]
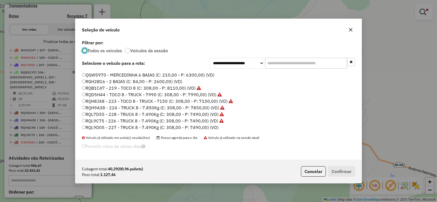
click at [105, 81] on label "RGH2B16 - 2 BAIAS (C: 84,00 - P: 2600,00) (VD)" at bounding box center [132, 81] width 100 height 7
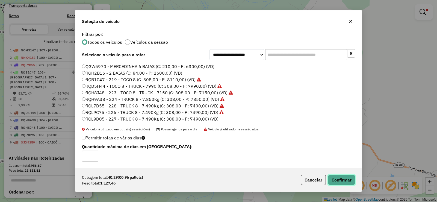
click at [342, 182] on button "Confirmar" at bounding box center [341, 180] width 27 height 10
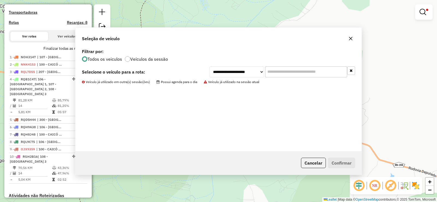
scroll to position [171, 0]
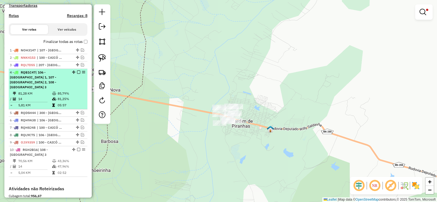
click at [57, 96] on td "85,79%" at bounding box center [71, 93] width 28 height 5
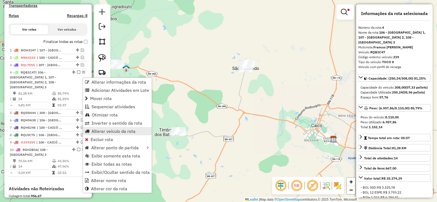
click at [107, 132] on span "Alterar veículo da rota" at bounding box center [114, 131] width 44 height 4
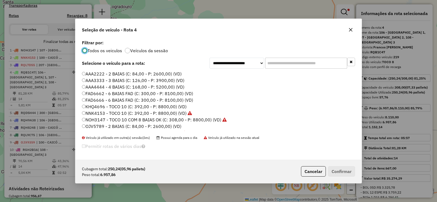
scroll to position [3, 2]
click at [113, 98] on label "FAD6666 - 6 BAIAS FAD (C: 300,00 - P: 8100,00) (VD)" at bounding box center [137, 100] width 111 height 7
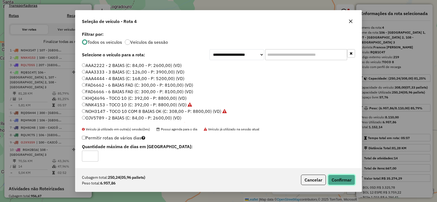
click at [345, 179] on button "Confirmar" at bounding box center [341, 180] width 27 height 10
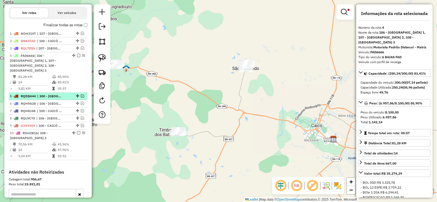
scroll to position [186, 0]
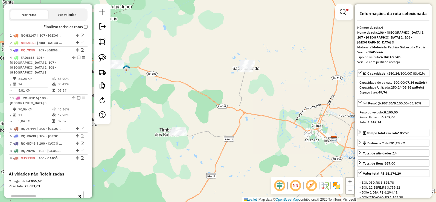
drag, startPoint x: 73, startPoint y: 140, endPoint x: 69, endPoint y: 101, distance: 38.8
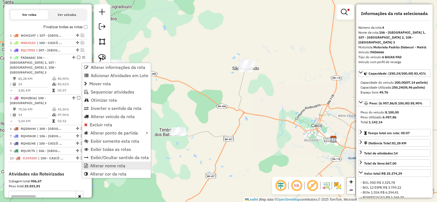
click at [104, 163] on span "Alterar nome rota" at bounding box center [107, 165] width 35 height 4
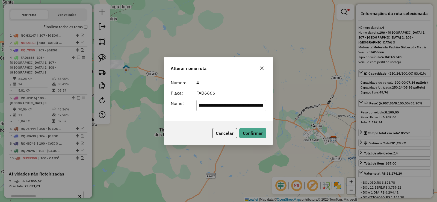
scroll to position [0, 133]
type input "**********"
click at [244, 131] on button "Confirmar" at bounding box center [252, 133] width 27 height 10
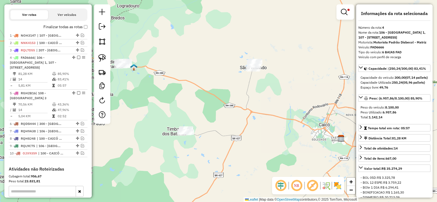
drag, startPoint x: 155, startPoint y: 111, endPoint x: 165, endPoint y: 110, distance: 9.6
click at [165, 110] on div "Limpar filtros Janela de atendimento Grade de atendimento Capacidade Transporta…" at bounding box center [218, 101] width 437 height 202
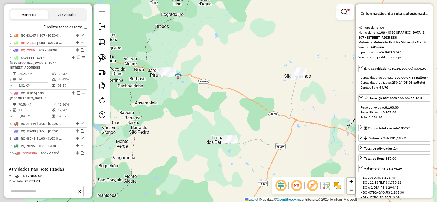
drag, startPoint x: 130, startPoint y: 98, endPoint x: 173, endPoint y: 107, distance: 43.2
click at [173, 107] on div "Limpar filtros Janela de atendimento Grade de atendimento Capacidade Transporta…" at bounding box center [218, 101] width 437 height 202
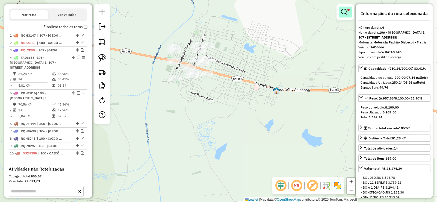
click at [343, 13] on em at bounding box center [344, 12] width 7 height 7
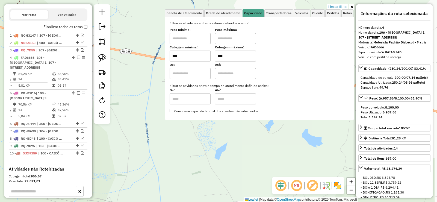
drag, startPoint x: 336, startPoint y: 5, endPoint x: 321, endPoint y: 16, distance: 18.4
click at [335, 6] on link "Limpar filtros" at bounding box center [337, 7] width 21 height 6
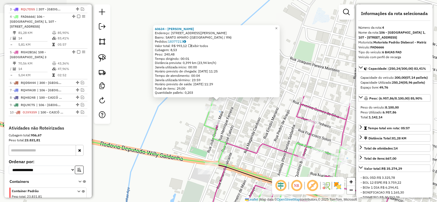
scroll to position [241, 0]
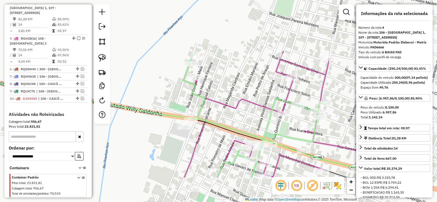
drag, startPoint x: 216, startPoint y: 78, endPoint x: 198, endPoint y: 49, distance: 34.3
click at [198, 49] on div "Janela de atendimento Grade de atendimento Capacidade Transportadoras Veículos …" at bounding box center [218, 101] width 437 height 202
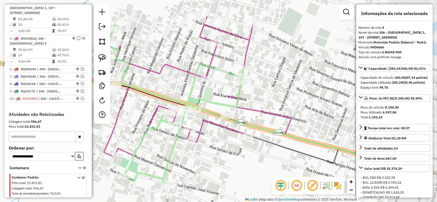
drag, startPoint x: 248, startPoint y: 85, endPoint x: 153, endPoint y: 81, distance: 96.0
click at [153, 81] on div "Janela de atendimento Grade de atendimento Capacidade Transportadoras Veículos …" at bounding box center [218, 101] width 437 height 202
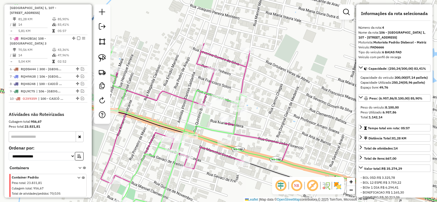
drag, startPoint x: 239, startPoint y: 131, endPoint x: 238, endPoint y: 109, distance: 22.4
click at [238, 109] on div "Janela de atendimento Grade de atendimento Capacidade Transportadoras Veículos …" at bounding box center [218, 101] width 437 height 202
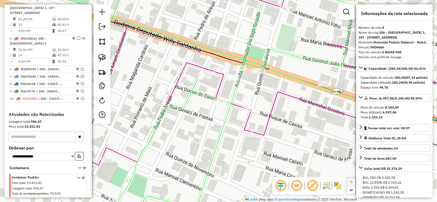
drag, startPoint x: 183, startPoint y: 115, endPoint x: 219, endPoint y: 89, distance: 43.6
click at [219, 91] on div "Janela de atendimento Grade de atendimento Capacidade Transportadoras Veículos …" at bounding box center [218, 101] width 437 height 202
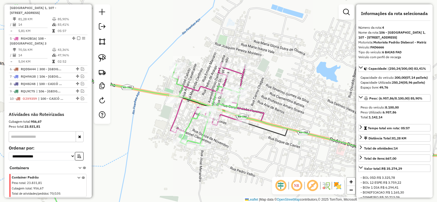
drag, startPoint x: 241, startPoint y: 96, endPoint x: 221, endPoint y: 133, distance: 41.5
click at [227, 139] on div "Janela de atendimento Grade de atendimento Capacidade Transportadoras Veículos …" at bounding box center [218, 101] width 437 height 202
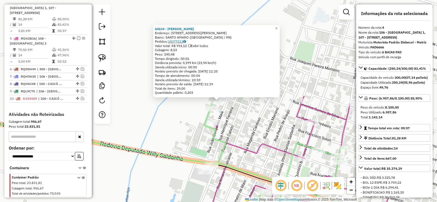
click at [181, 42] on link "18377213" at bounding box center [177, 41] width 18 height 4
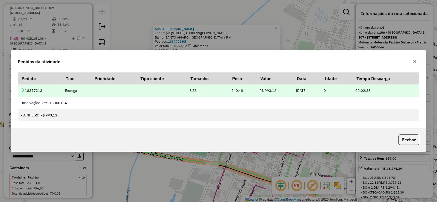
click at [24, 88] on icon at bounding box center [23, 90] width 4 height 4
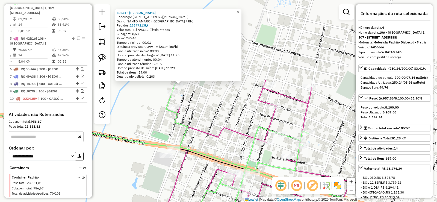
drag, startPoint x: 248, startPoint y: 123, endPoint x: 205, endPoint y: 101, distance: 47.8
click at [205, 103] on div "60634 - JOaO BATISTA BATIST Endereço: RUA HENRIQUE JUSTINO 66 Bairro: SANTO AMA…" at bounding box center [218, 101] width 437 height 202
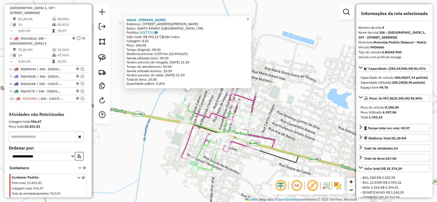
click at [250, 17] on link "×" at bounding box center [248, 19] width 7 height 7
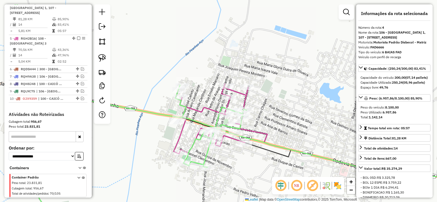
drag, startPoint x: 281, startPoint y: 116, endPoint x: 233, endPoint y: 64, distance: 71.0
click at [233, 64] on div "Janela de atendimento Grade de atendimento Capacidade Transportadoras Veículos …" at bounding box center [218, 101] width 437 height 202
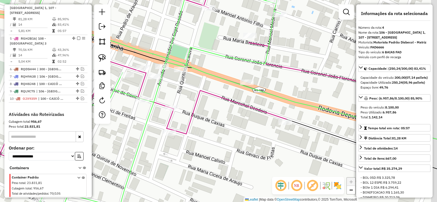
drag, startPoint x: 216, startPoint y: 119, endPoint x: 165, endPoint y: 88, distance: 60.2
click at [165, 88] on div "Janela de atendimento Grade de atendimento Capacidade Transportadoras Veículos …" at bounding box center [218, 101] width 437 height 202
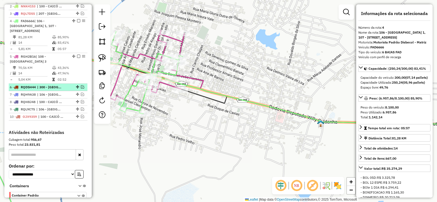
scroll to position [213, 0]
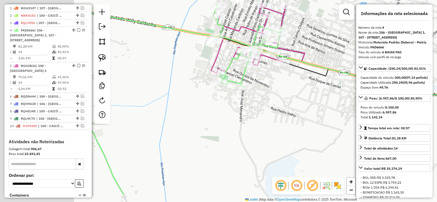
drag, startPoint x: 239, startPoint y: 126, endPoint x: 332, endPoint y: 87, distance: 100.7
click at [341, 89] on div "Janela de atendimento Grade de atendimento Capacidade Transportadoras Veículos …" at bounding box center [218, 101] width 437 height 202
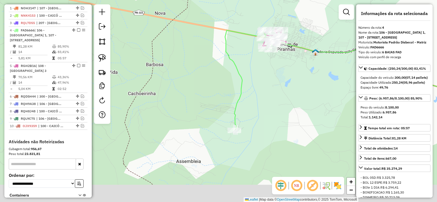
drag, startPoint x: 232, startPoint y: 123, endPoint x: 210, endPoint y: 81, distance: 47.4
click at [210, 81] on div "Janela de atendimento Grade de atendimento Capacidade Transportadoras Veículos …" at bounding box center [218, 101] width 437 height 202
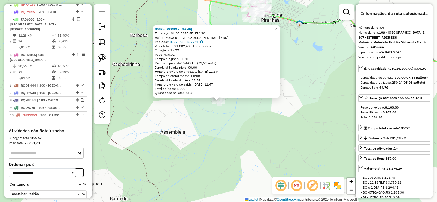
scroll to position [241, 0]
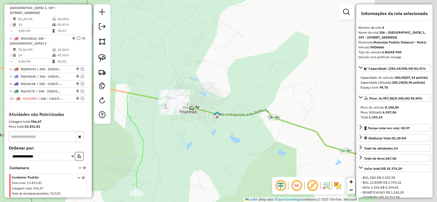
drag, startPoint x: 262, startPoint y: 66, endPoint x: 176, endPoint y: 165, distance: 131.1
click at [178, 163] on div "Janela de atendimento Grade de atendimento Capacidade Transportadoras Veículos …" at bounding box center [218, 101] width 437 height 202
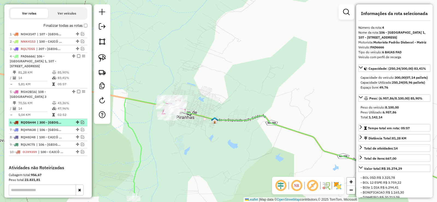
scroll to position [186, 0]
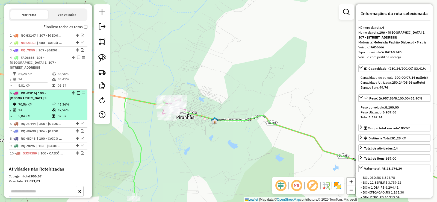
click at [78, 95] on em at bounding box center [78, 92] width 3 height 3
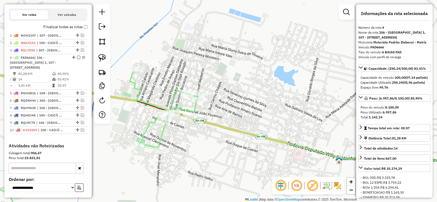
click at [220, 129] on div "Janela de atendimento Grade de atendimento Capacidade Transportadoras Veículos …" at bounding box center [218, 101] width 437 height 202
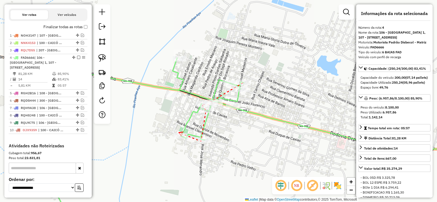
click at [179, 133] on icon at bounding box center [181, 134] width 4 height 4
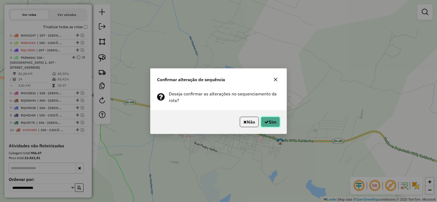
drag, startPoint x: 267, startPoint y: 122, endPoint x: 260, endPoint y: 121, distance: 7.0
click at [263, 121] on button "Sim" at bounding box center [270, 122] width 19 height 10
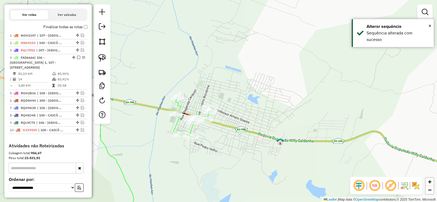
drag, startPoint x: 231, startPoint y: 138, endPoint x: 249, endPoint y: 118, distance: 26.5
click at [251, 121] on div "Janela de atendimento Grade de atendimento Capacidade Transportadoras Veículos …" at bounding box center [218, 101] width 437 height 202
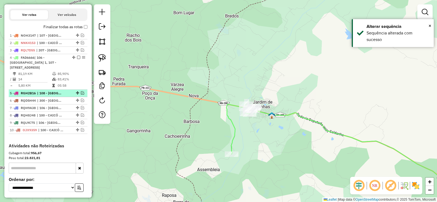
click at [81, 95] on em at bounding box center [82, 92] width 3 height 3
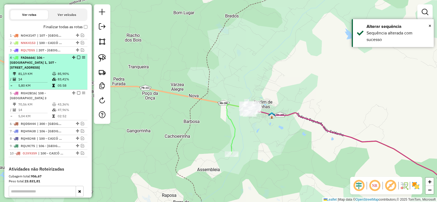
click at [77, 59] on em at bounding box center [78, 57] width 3 height 3
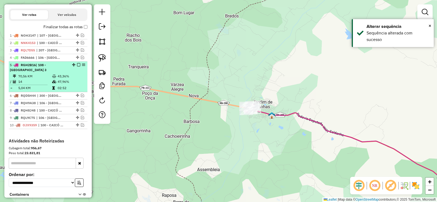
click at [39, 79] on td "70,56 KM" at bounding box center [35, 76] width 34 height 5
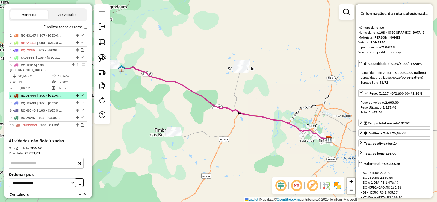
drag, startPoint x: 80, startPoint y: 100, endPoint x: 80, endPoint y: 70, distance: 30.6
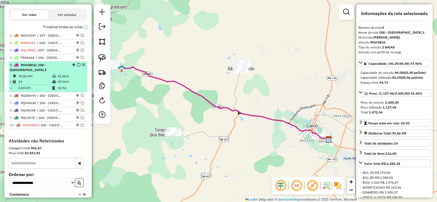
click at [81, 97] on em at bounding box center [82, 95] width 3 height 3
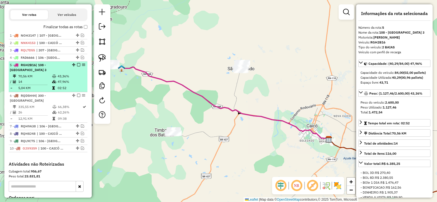
click at [77, 66] on em at bounding box center [78, 64] width 3 height 3
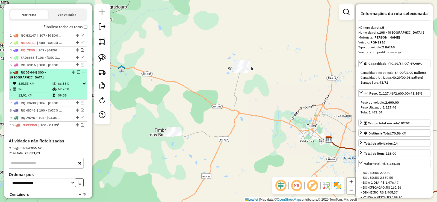
click at [47, 86] on td "335,55 KM" at bounding box center [35, 83] width 34 height 5
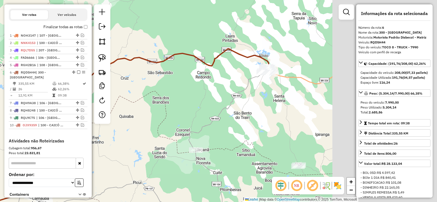
drag, startPoint x: 270, startPoint y: 97, endPoint x: 121, endPoint y: 124, distance: 151.6
click at [121, 124] on div "Janela de atendimento Grade de atendimento Capacidade Transportadoras Veículos …" at bounding box center [218, 101] width 437 height 202
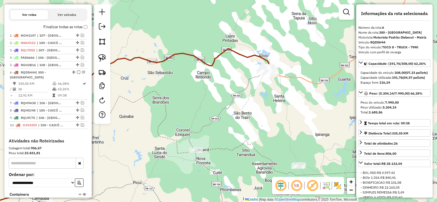
drag, startPoint x: 249, startPoint y: 87, endPoint x: 194, endPoint y: 132, distance: 71.2
click at [192, 134] on div "Janela de atendimento Grade de atendimento Capacidade Transportadoras Veículos …" at bounding box center [218, 101] width 437 height 202
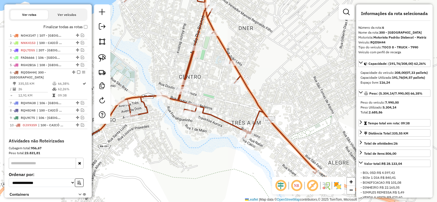
drag, startPoint x: 197, startPoint y: 123, endPoint x: 211, endPoint y: 141, distance: 23.3
click at [211, 141] on div "Janela de atendimento Grade de atendimento Capacidade Transportadoras Veículos …" at bounding box center [218, 101] width 437 height 202
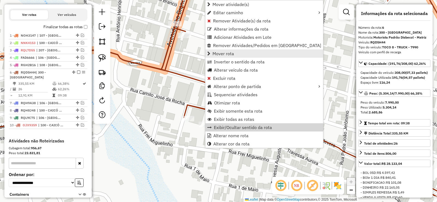
scroll to position [230, 0]
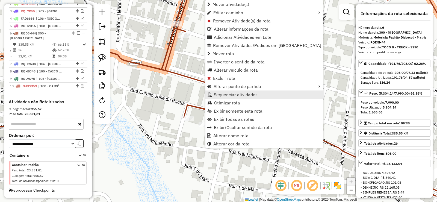
click at [230, 93] on span "Sequenciar atividades" at bounding box center [236, 94] width 44 height 4
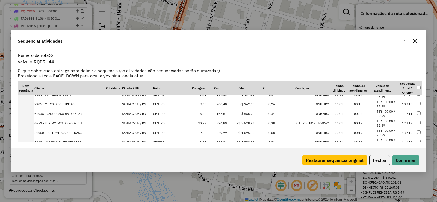
click at [404, 120] on td "12 / 12" at bounding box center [407, 124] width 19 height 10
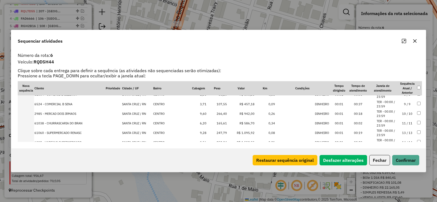
scroll to position [92, 0]
drag, startPoint x: 404, startPoint y: 160, endPoint x: 387, endPoint y: 158, distance: 16.5
click at [399, 160] on button "Confirmar" at bounding box center [406, 160] width 27 height 10
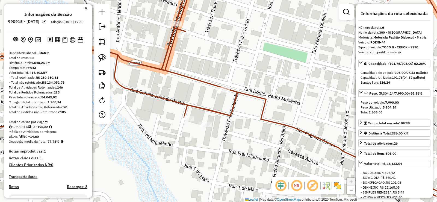
scroll to position [230, 0]
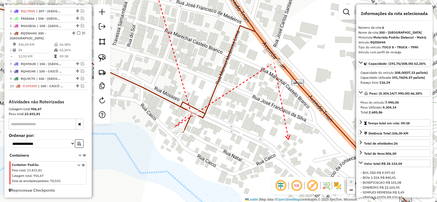
drag, startPoint x: 288, startPoint y: 159, endPoint x: 197, endPoint y: 96, distance: 111.2
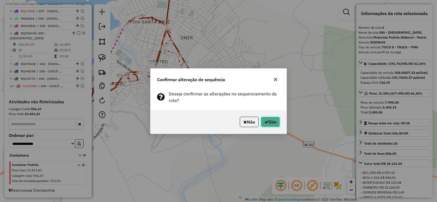
drag, startPoint x: 267, startPoint y: 119, endPoint x: 259, endPoint y: 118, distance: 7.7
click at [267, 119] on button "Sim" at bounding box center [270, 122] width 19 height 10
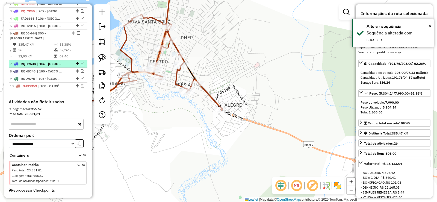
click at [81, 64] on em at bounding box center [82, 63] width 3 height 3
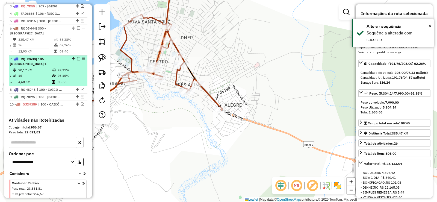
drag, startPoint x: 77, startPoint y: 33, endPoint x: 69, endPoint y: 42, distance: 11.7
click at [77, 30] on em at bounding box center [78, 28] width 3 height 3
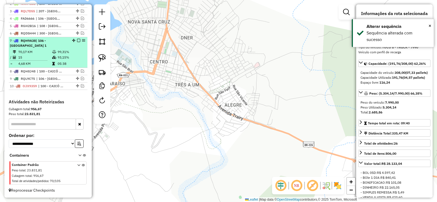
click at [54, 54] on td at bounding box center [54, 51] width 5 height 5
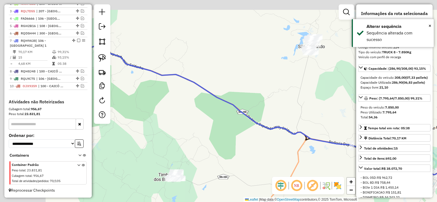
drag, startPoint x: 201, startPoint y: 111, endPoint x: 302, endPoint y: 129, distance: 102.5
click at [310, 132] on div "Janela de atendimento Grade de atendimento Capacidade Transportadoras Veículos …" at bounding box center [218, 101] width 437 height 202
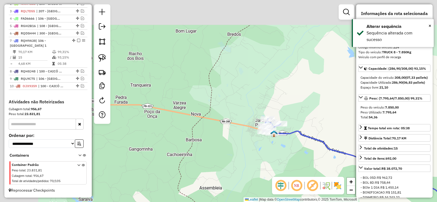
drag, startPoint x: 271, startPoint y: 152, endPoint x: 272, endPoint y: 144, distance: 8.1
click at [273, 154] on div "Janela de atendimento Grade de atendimento Capacidade Transportadoras Veículos …" at bounding box center [218, 101] width 437 height 202
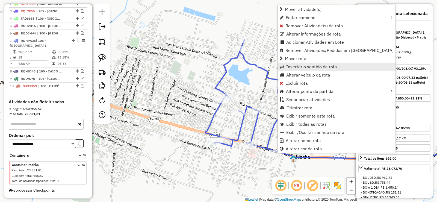
drag, startPoint x: 300, startPoint y: 67, endPoint x: 303, endPoint y: 89, distance: 21.8
click at [300, 67] on span "Inverter o sentido da rota" at bounding box center [311, 67] width 51 height 4
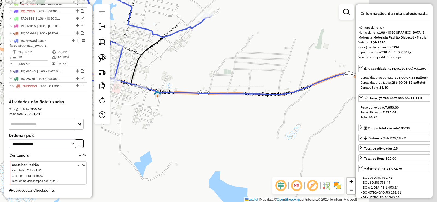
drag, startPoint x: 327, startPoint y: 142, endPoint x: 176, endPoint y: 65, distance: 169.1
click at [179, 66] on div "Janela de atendimento Grade de atendimento Capacidade Transportadoras Veículos …" at bounding box center [218, 101] width 437 height 202
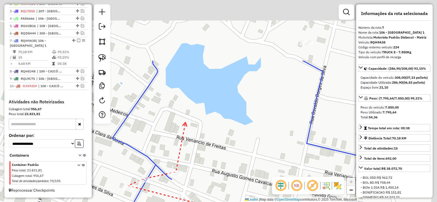
drag, startPoint x: 204, startPoint y: 86, endPoint x: 184, endPoint y: 121, distance: 39.3
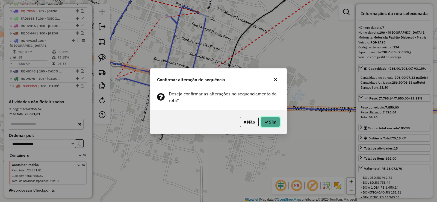
click at [269, 120] on button "Sim" at bounding box center [270, 122] width 19 height 10
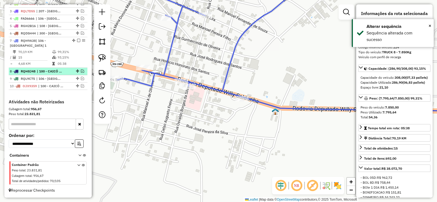
click at [83, 72] on div at bounding box center [77, 70] width 16 height 3
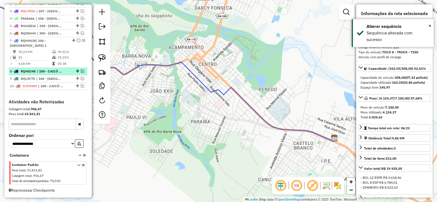
click at [80, 69] on div "8 - RQH8J48 | 100 - CAICÓ CENTRO / Z.S / Z.L" at bounding box center [48, 71] width 77 height 5
click at [81, 71] on em at bounding box center [82, 70] width 3 height 3
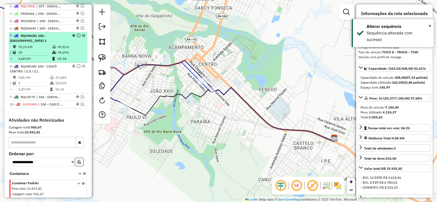
click at [78, 37] on em at bounding box center [78, 35] width 3 height 3
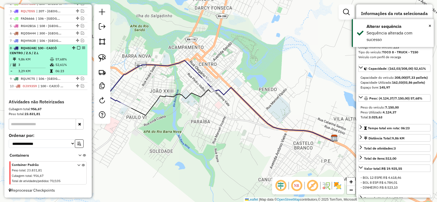
click at [60, 63] on td "52,61%" at bounding box center [70, 64] width 30 height 5
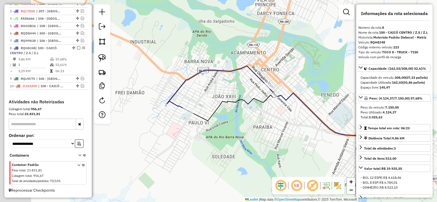
drag, startPoint x: 233, startPoint y: 100, endPoint x: 246, endPoint y: 99, distance: 13.7
click at [246, 99] on icon at bounding box center [292, 120] width 208 height 54
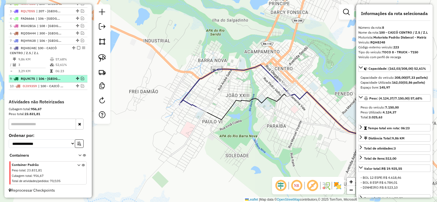
click at [81, 78] on em at bounding box center [82, 78] width 3 height 3
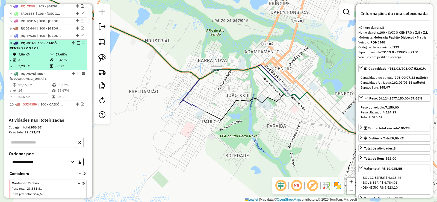
click at [78, 45] on em at bounding box center [78, 42] width 3 height 3
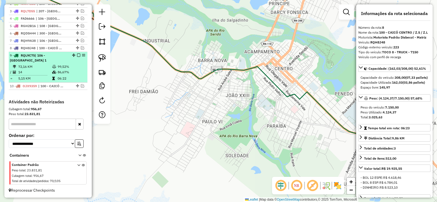
click at [52, 66] on icon at bounding box center [54, 66] width 4 height 3
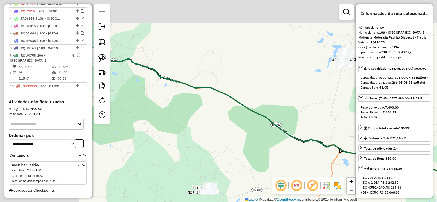
drag, startPoint x: 143, startPoint y: 87, endPoint x: 238, endPoint y: 119, distance: 99.8
click at [245, 123] on div "Janela de atendimento Grade de atendimento Capacidade Transportadoras Veículos …" at bounding box center [218, 101] width 437 height 202
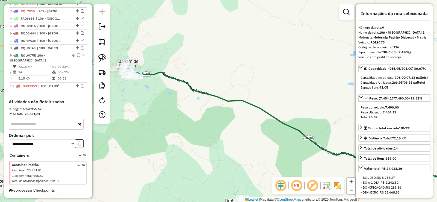
drag, startPoint x: 143, startPoint y: 81, endPoint x: 218, endPoint y: 107, distance: 79.5
click at [219, 107] on div "Janela de atendimento Grade de atendimento Capacidade Transportadoras Veículos …" at bounding box center [218, 101] width 437 height 202
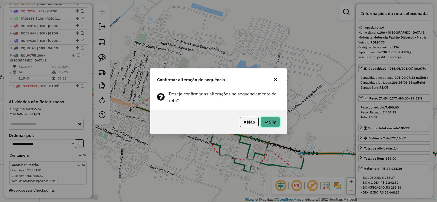
drag, startPoint x: 280, startPoint y: 122, endPoint x: 277, endPoint y: 122, distance: 3.0
click at [279, 122] on button "Sim" at bounding box center [270, 122] width 19 height 10
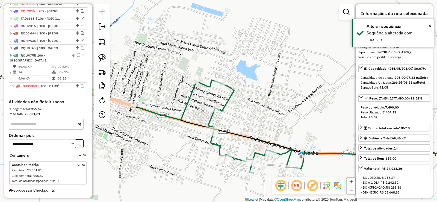
scroll to position [203, 0]
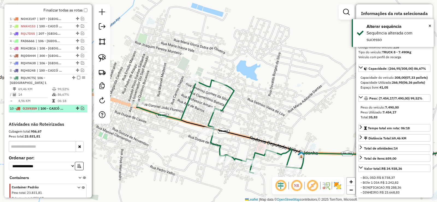
click at [81, 110] on em at bounding box center [82, 108] width 3 height 3
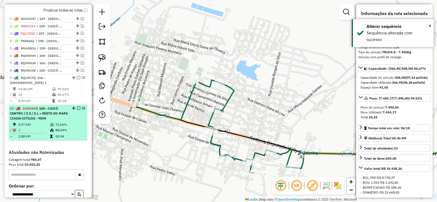
drag, startPoint x: 77, startPoint y: 82, endPoint x: 61, endPoint y: 96, distance: 20.8
click at [77, 79] on em at bounding box center [78, 77] width 3 height 3
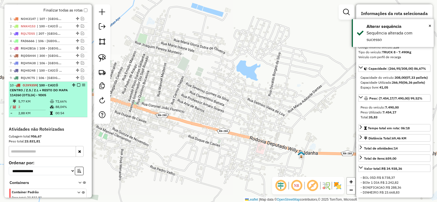
click at [50, 104] on td at bounding box center [52, 101] width 5 height 5
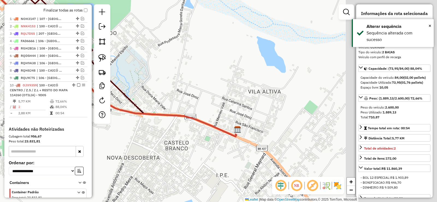
drag, startPoint x: 254, startPoint y: 128, endPoint x: 126, endPoint y: 54, distance: 147.7
click at [122, 52] on div "Janela de atendimento Grade de atendimento Capacidade Transportadoras Veículos …" at bounding box center [218, 101] width 437 height 202
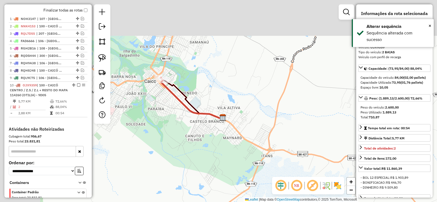
drag, startPoint x: 125, startPoint y: 63, endPoint x: 221, endPoint y: 125, distance: 114.7
click at [221, 119] on icon at bounding box center [192, 99] width 62 height 42
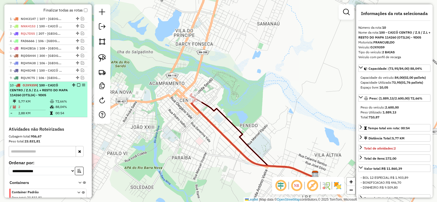
click at [78, 87] on em at bounding box center [78, 84] width 3 height 3
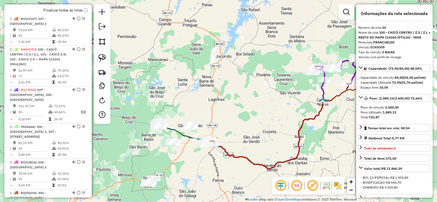
drag, startPoint x: 262, startPoint y: 86, endPoint x: 251, endPoint y: 102, distance: 19.3
click at [261, 103] on div "Janela de atendimento Grade de atendimento Capacidade Transportadoras Veículos …" at bounding box center [218, 101] width 437 height 202
click at [103, 29] on em at bounding box center [102, 26] width 7 height 7
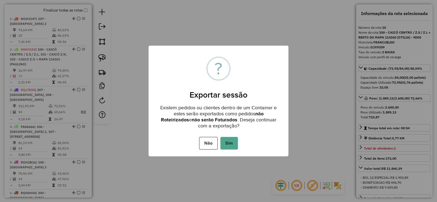
drag, startPoint x: 233, startPoint y: 142, endPoint x: 246, endPoint y: 133, distance: 15.4
click at [233, 142] on button "Sim" at bounding box center [229, 143] width 17 height 13
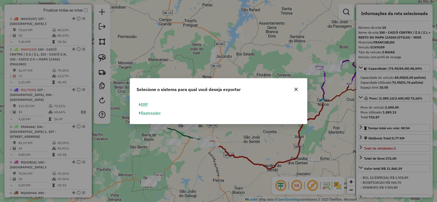
click at [149, 106] on button "ERP" at bounding box center [144, 104] width 14 height 8
select select "**"
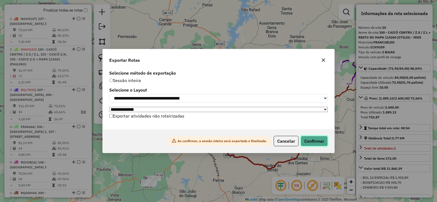
click at [317, 141] on button "Confirmar" at bounding box center [314, 141] width 27 height 10
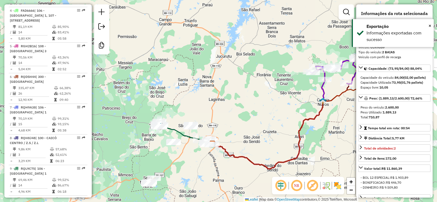
scroll to position [456, 0]
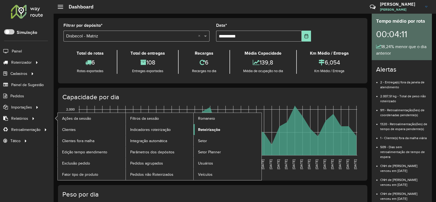
drag, startPoint x: 207, startPoint y: 130, endPoint x: 212, endPoint y: 134, distance: 7.0
click at [207, 129] on span "Roteirização" at bounding box center [209, 130] width 22 height 6
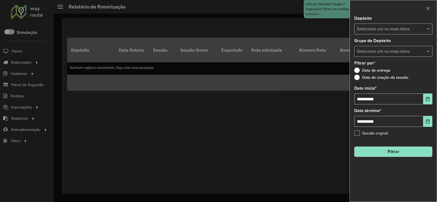
drag, startPoint x: 427, startPoint y: 28, endPoint x: 407, endPoint y: 36, distance: 21.6
click at [425, 30] on div "Selecione um ou mais itens" at bounding box center [394, 29] width 78 height 11
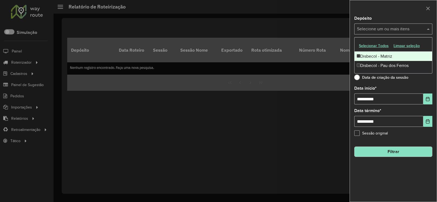
click at [368, 58] on div "Disbecol - Matriz" at bounding box center [394, 56] width 78 height 9
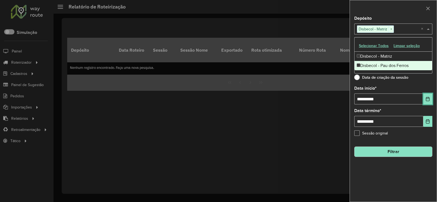
click at [429, 99] on icon "Choose Date" at bounding box center [428, 99] width 4 height 4
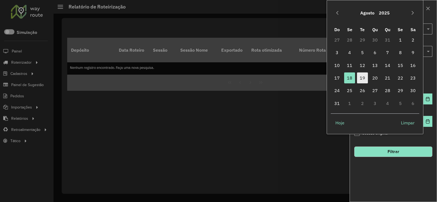
click at [361, 79] on span "19" at bounding box center [362, 77] width 11 height 11
type input "**********"
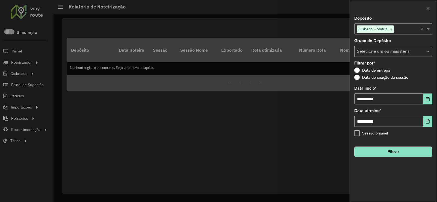
click at [411, 153] on button "Filtrar" at bounding box center [394, 152] width 78 height 10
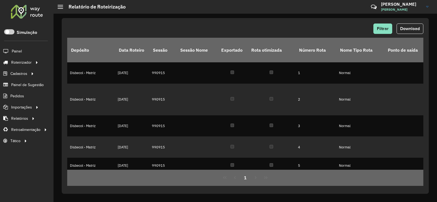
drag, startPoint x: 419, startPoint y: 30, endPoint x: 414, endPoint y: 32, distance: 5.5
click at [416, 32] on button "Download" at bounding box center [410, 29] width 27 height 10
